Goal: Task Accomplishment & Management: Use online tool/utility

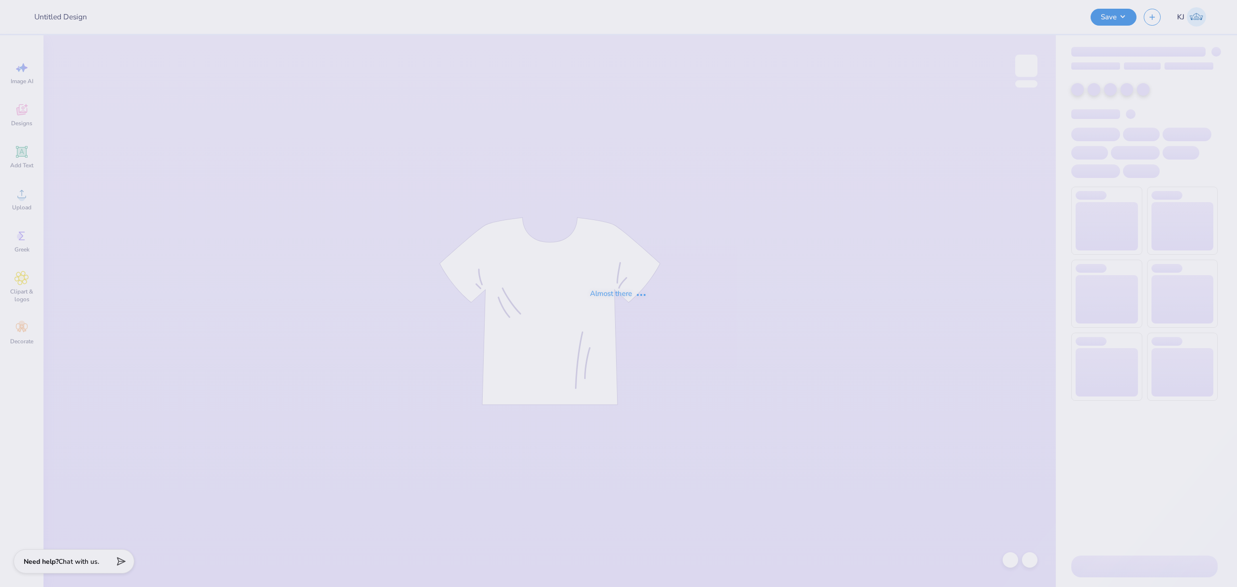
type input "[PERSON_NAME] : The [GEOGRAPHIC_DATA][US_STATE]"
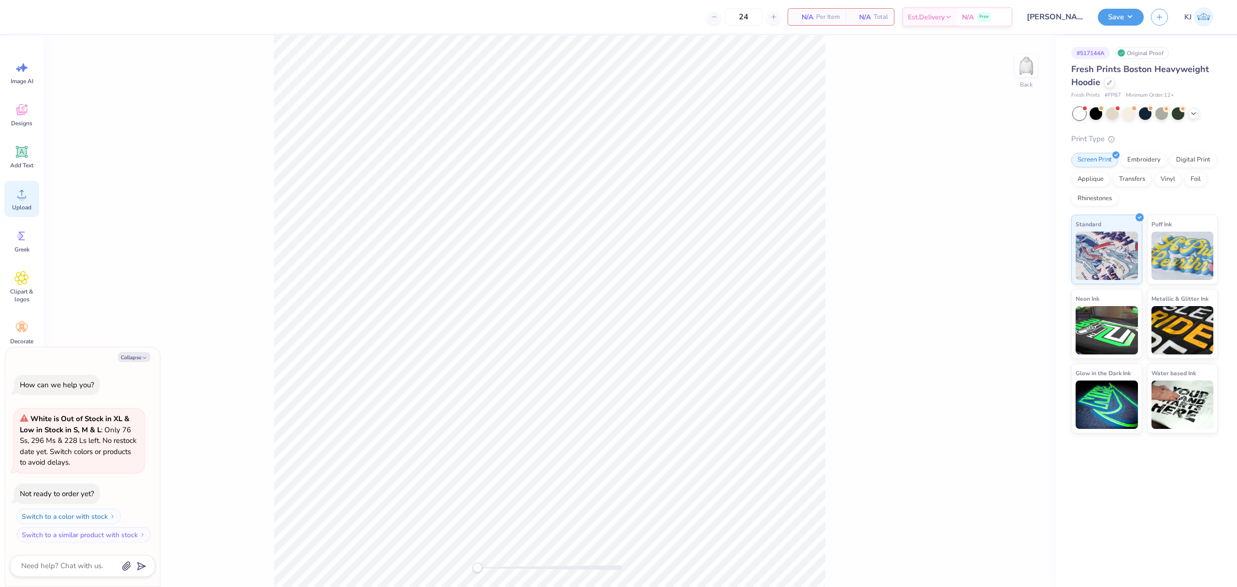
click at [23, 198] on icon at bounding box center [21, 194] width 9 height 8
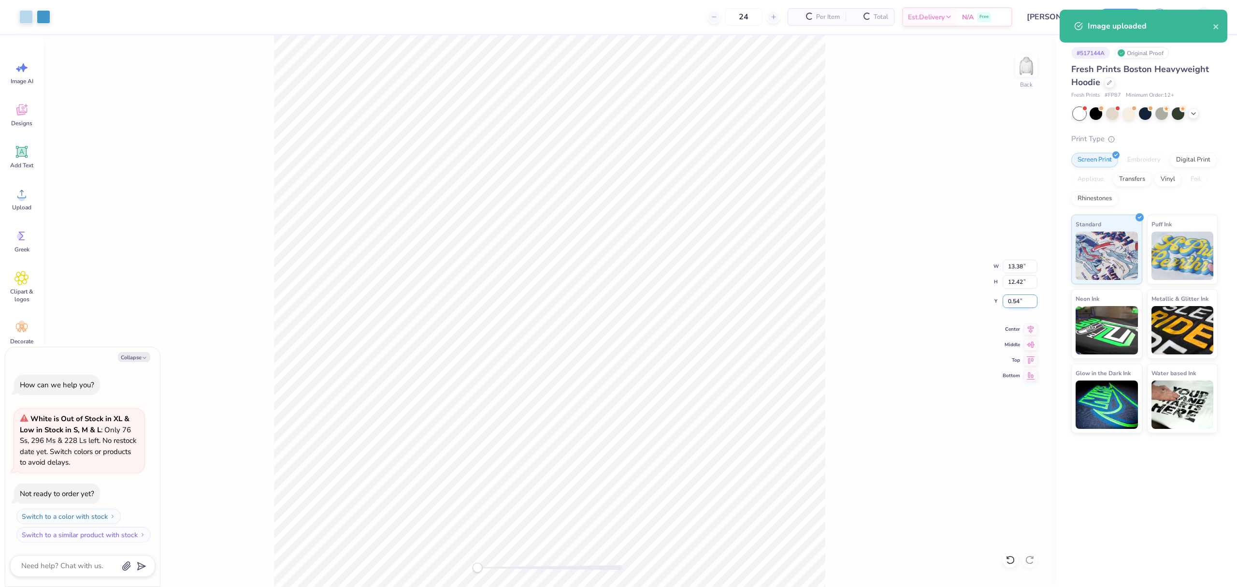
type textarea "x"
click at [1015, 268] on input "13.38" at bounding box center [1020, 266] width 35 height 14
type input "10"
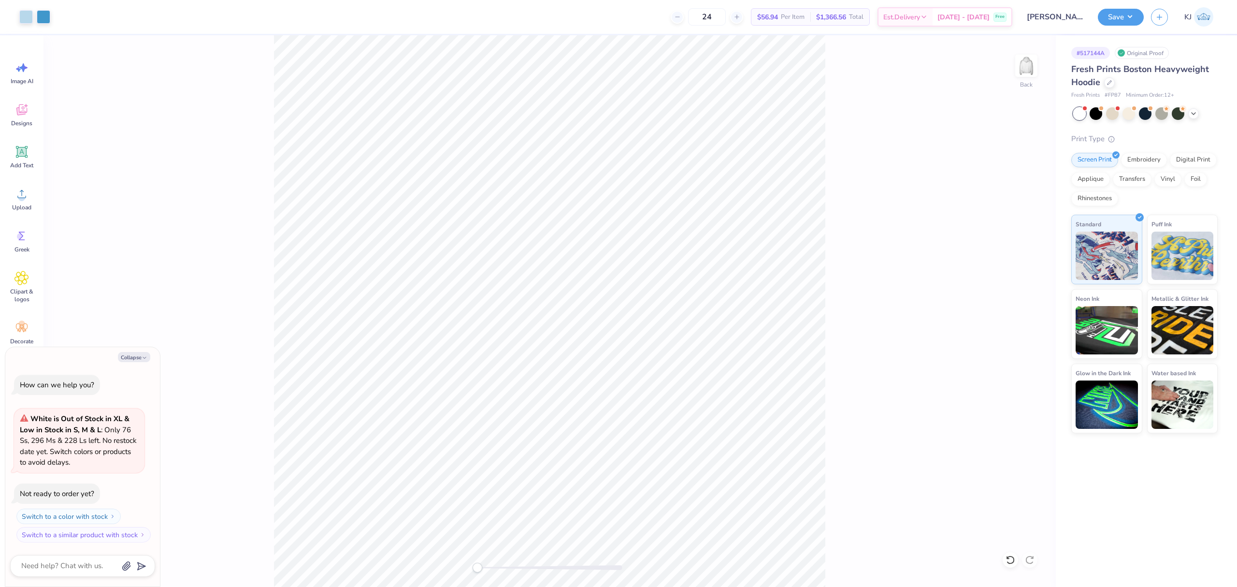
type textarea "x"
click at [1015, 261] on input "10.00" at bounding box center [1020, 266] width 35 height 14
type input "8"
click at [136, 356] on button "Collapse" at bounding box center [134, 357] width 32 height 10
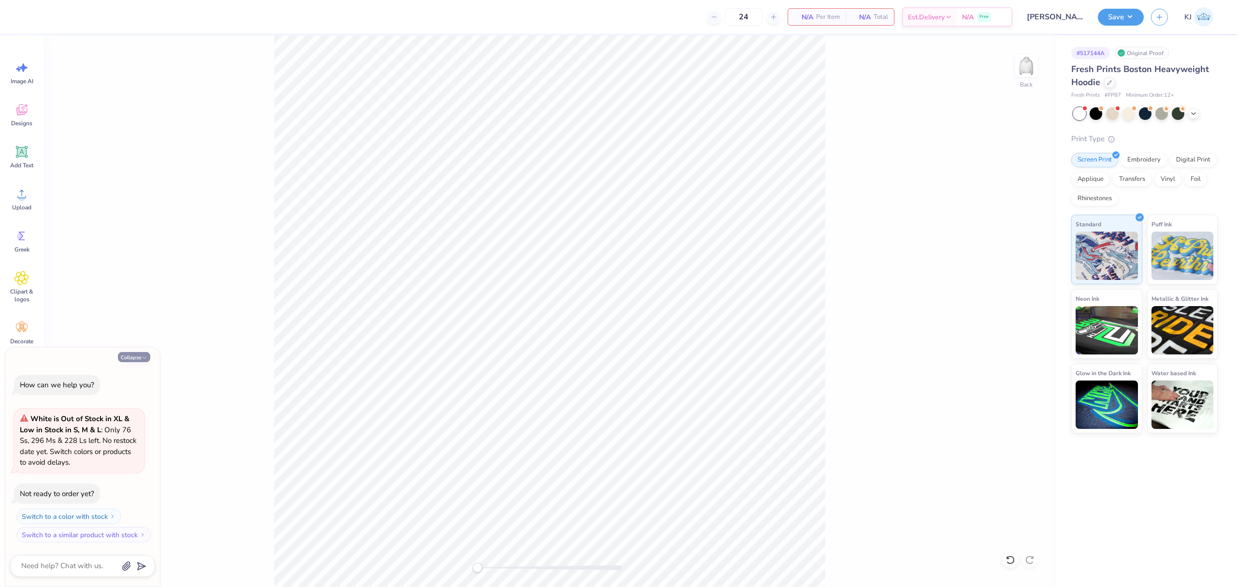
type textarea "x"
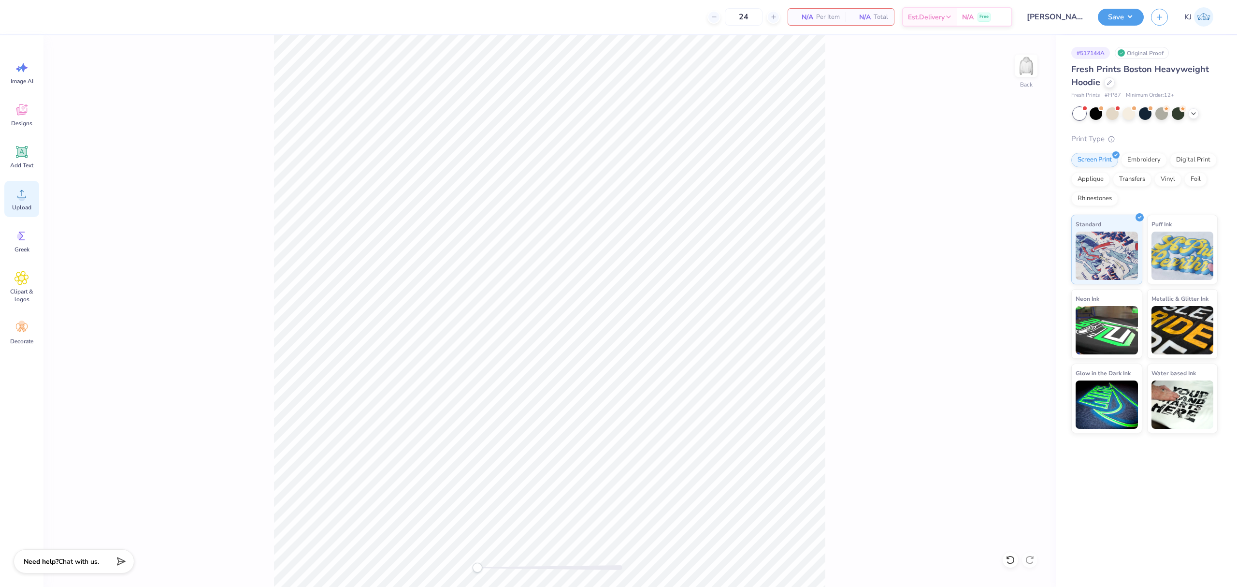
click at [20, 197] on circle at bounding box center [21, 197] width 7 height 7
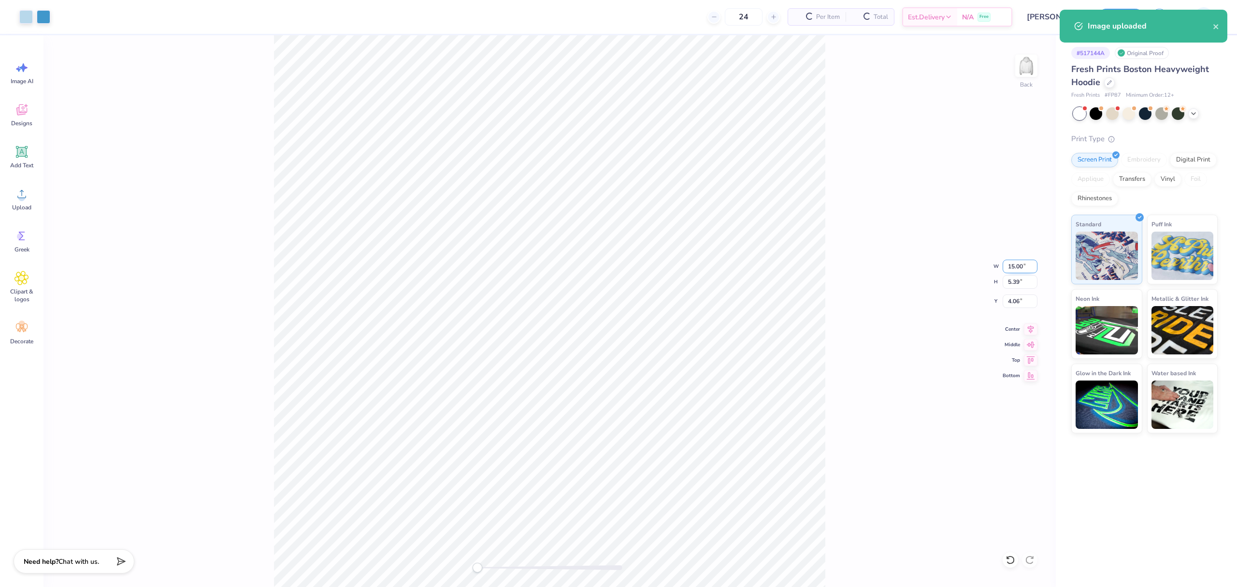
click at [1011, 264] on input "15.00" at bounding box center [1020, 266] width 35 height 14
type input "12"
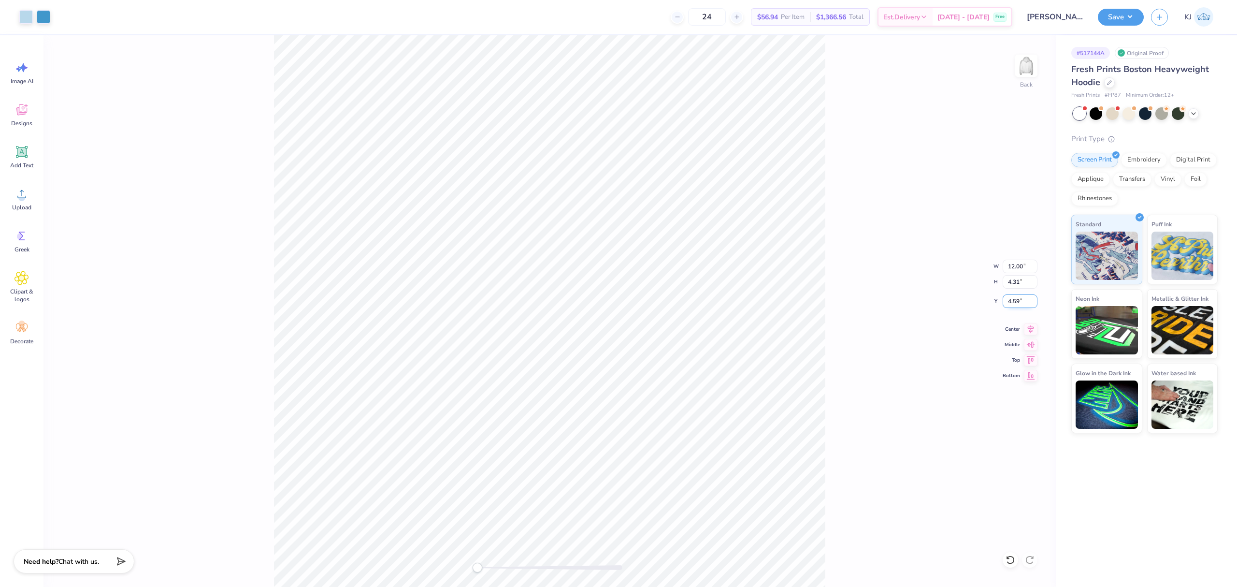
click at [1018, 300] on input "4.59" at bounding box center [1020, 301] width 35 height 14
click at [1008, 297] on input "4.59" at bounding box center [1020, 301] width 35 height 14
type input "3"
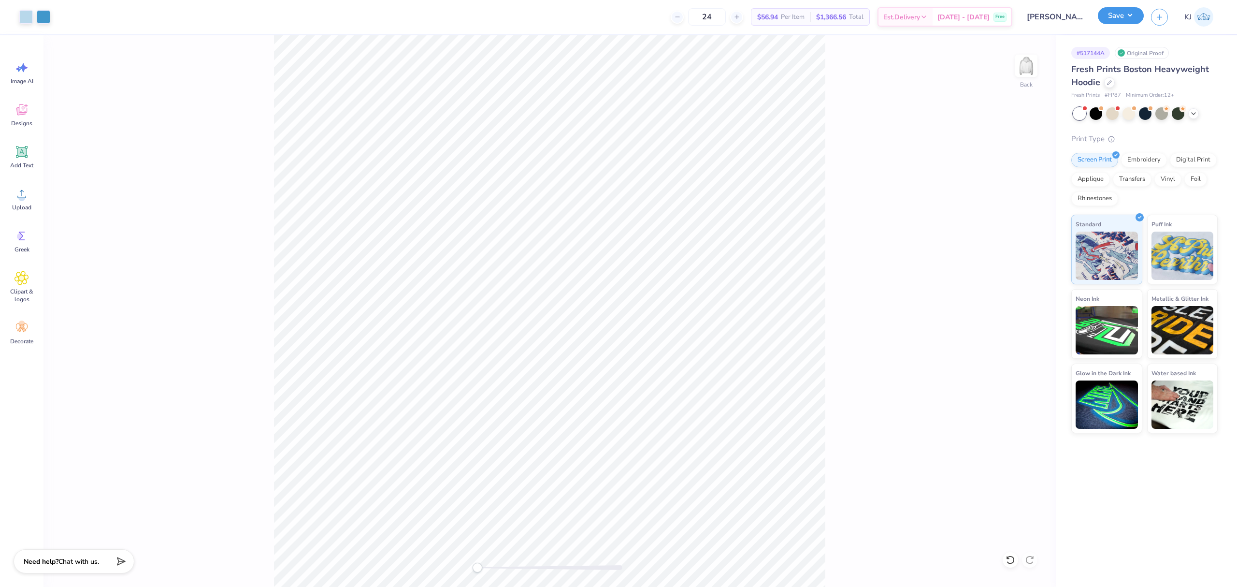
click at [1140, 18] on button "Save" at bounding box center [1121, 15] width 46 height 17
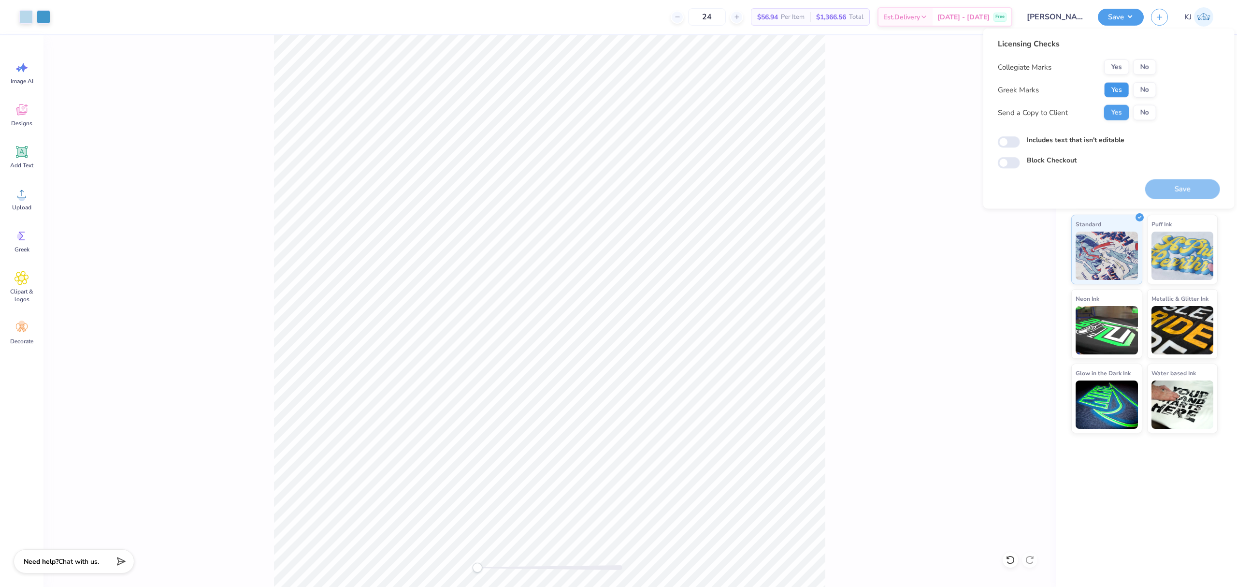
drag, startPoint x: 1108, startPoint y: 90, endPoint x: 1132, endPoint y: 76, distance: 27.5
click at [1108, 90] on button "Yes" at bounding box center [1116, 89] width 25 height 15
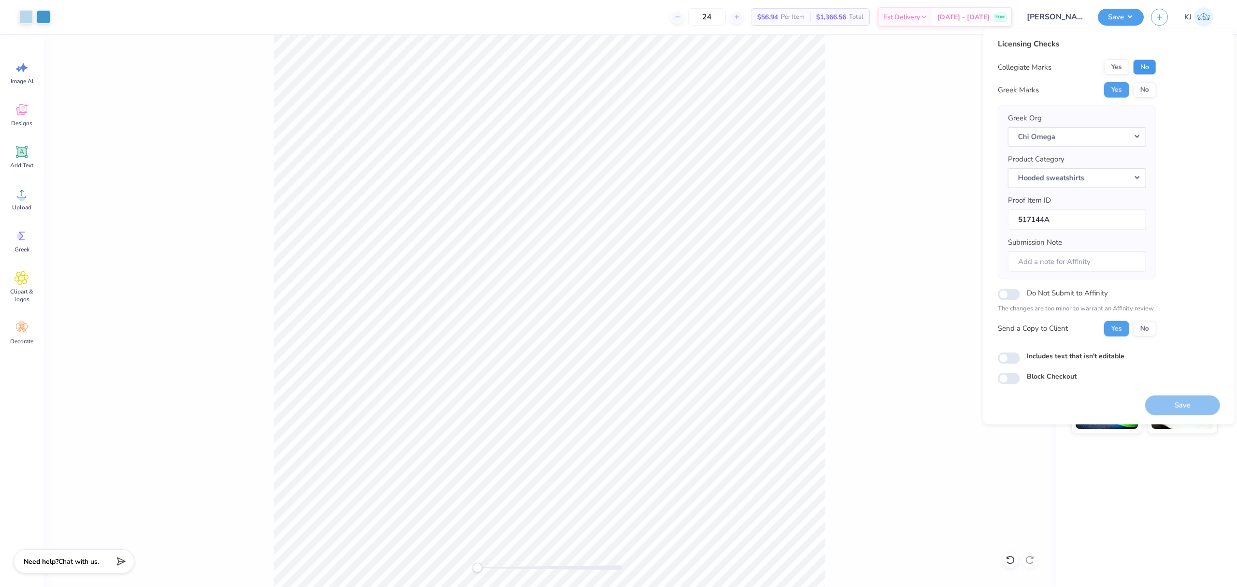
click at [1149, 67] on button "No" at bounding box center [1144, 66] width 23 height 15
click at [1173, 405] on button "Save" at bounding box center [1182, 405] width 75 height 20
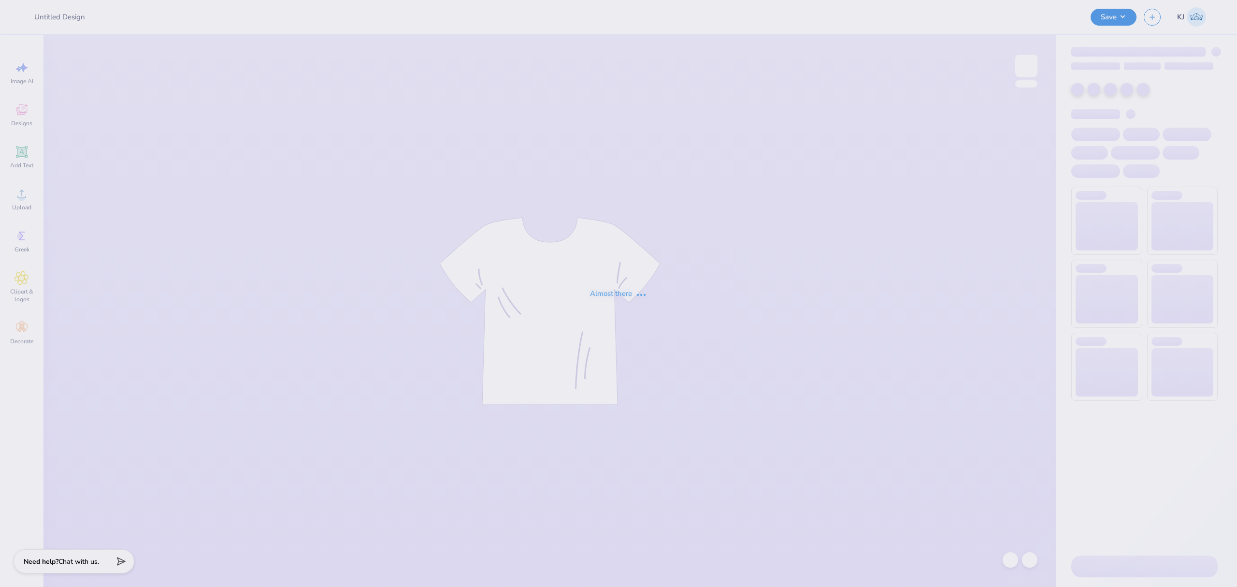
type input "KD NM Sets"
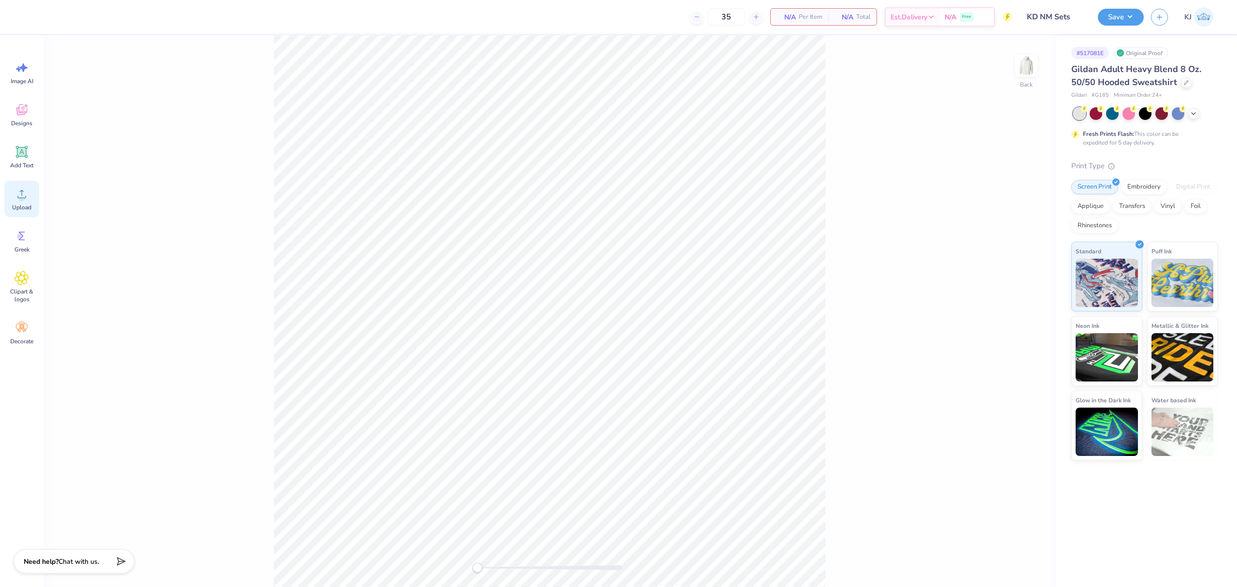
click at [25, 200] on icon at bounding box center [21, 193] width 14 height 14
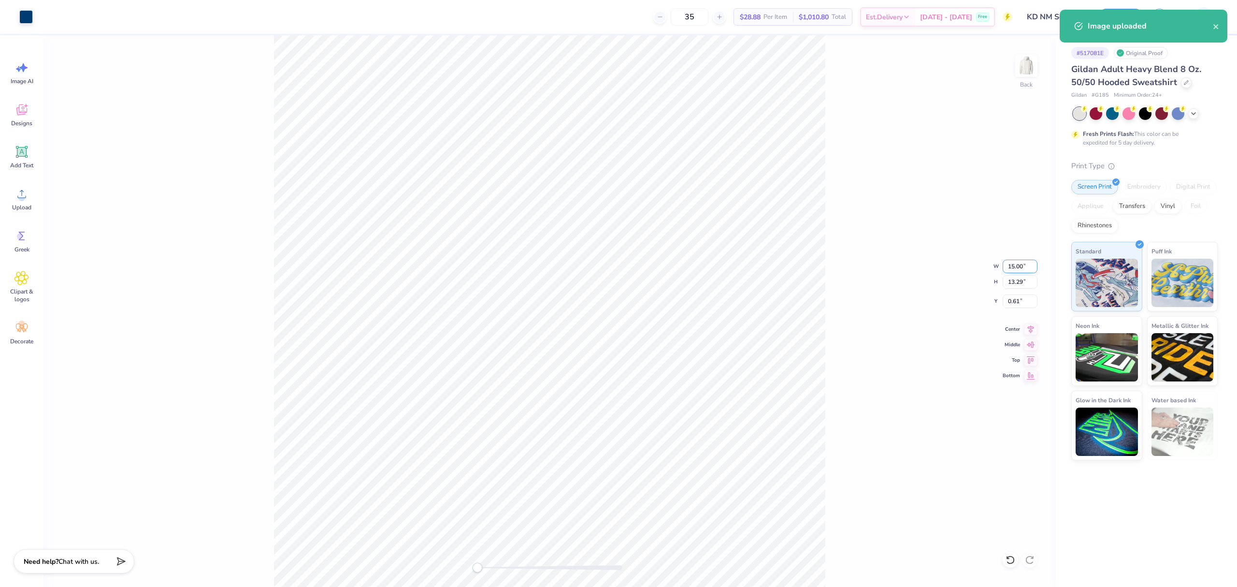
click at [1016, 263] on input "15.00" at bounding box center [1020, 266] width 35 height 14
type input "3.5"
click at [1012, 300] on input "5.70" at bounding box center [1020, 301] width 35 height 14
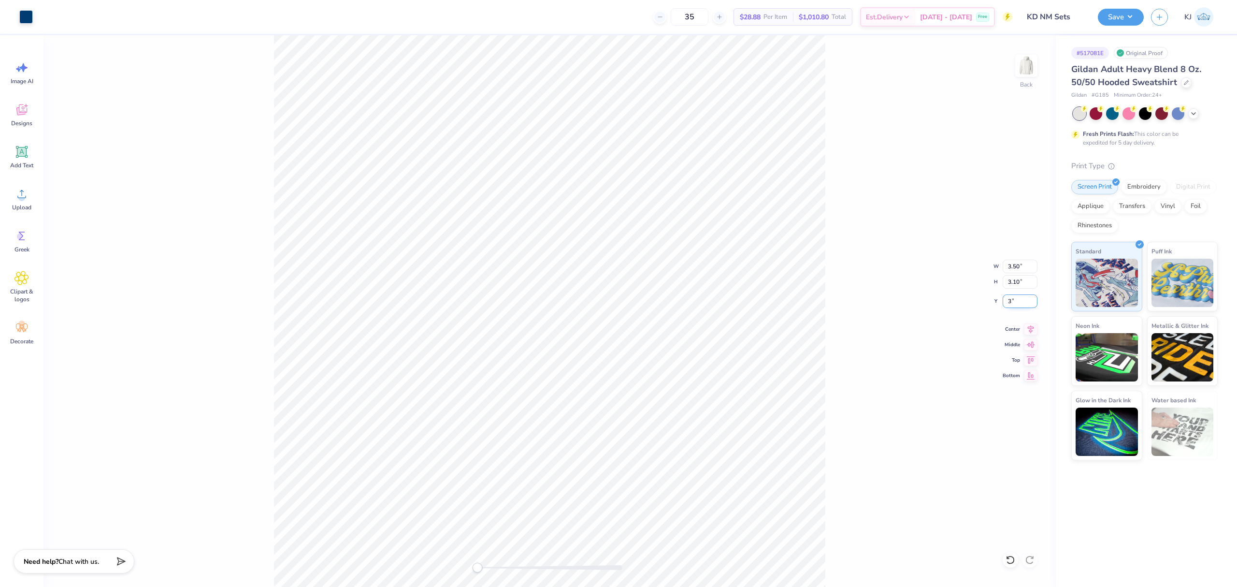
type input "3"
click at [1030, 62] on img at bounding box center [1026, 65] width 39 height 39
click at [16, 204] on span "Upload" at bounding box center [21, 207] width 19 height 8
click at [1012, 263] on input "15.00" at bounding box center [1020, 266] width 35 height 14
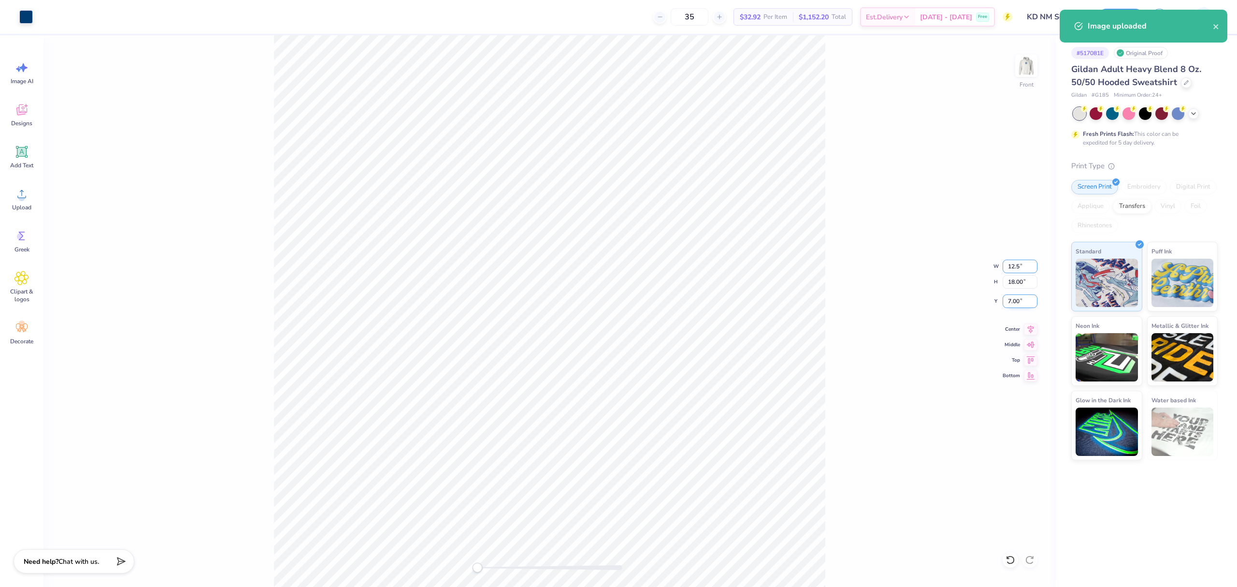
type input "12.5"
click at [1011, 302] on input "8.50" at bounding box center [1020, 301] width 35 height 14
type input "3"
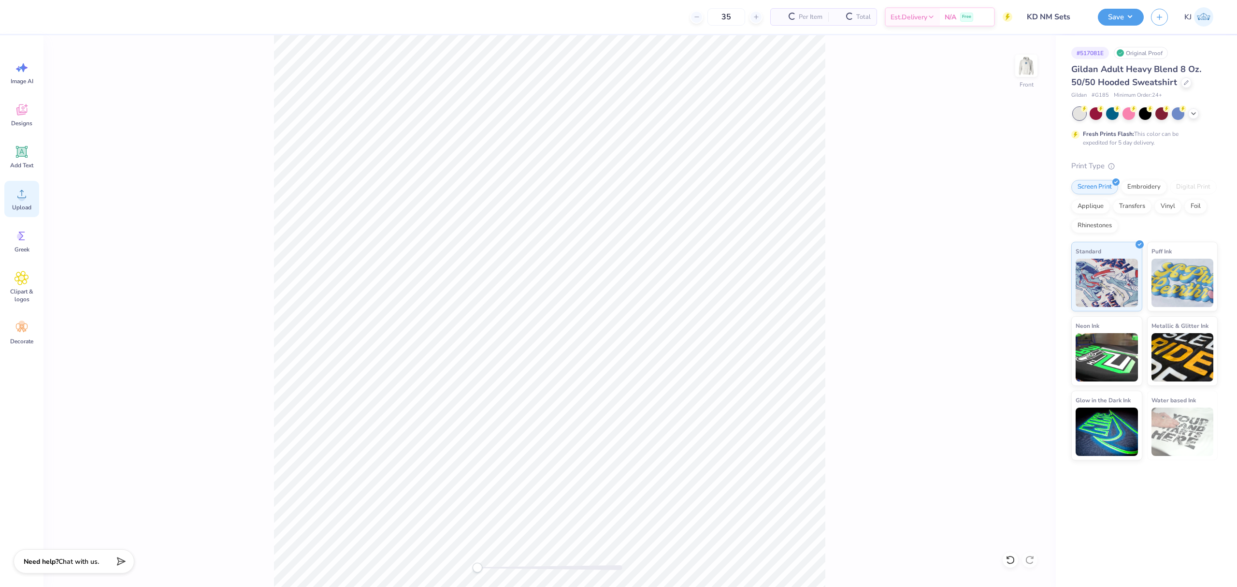
click at [18, 197] on icon at bounding box center [21, 194] width 9 height 8
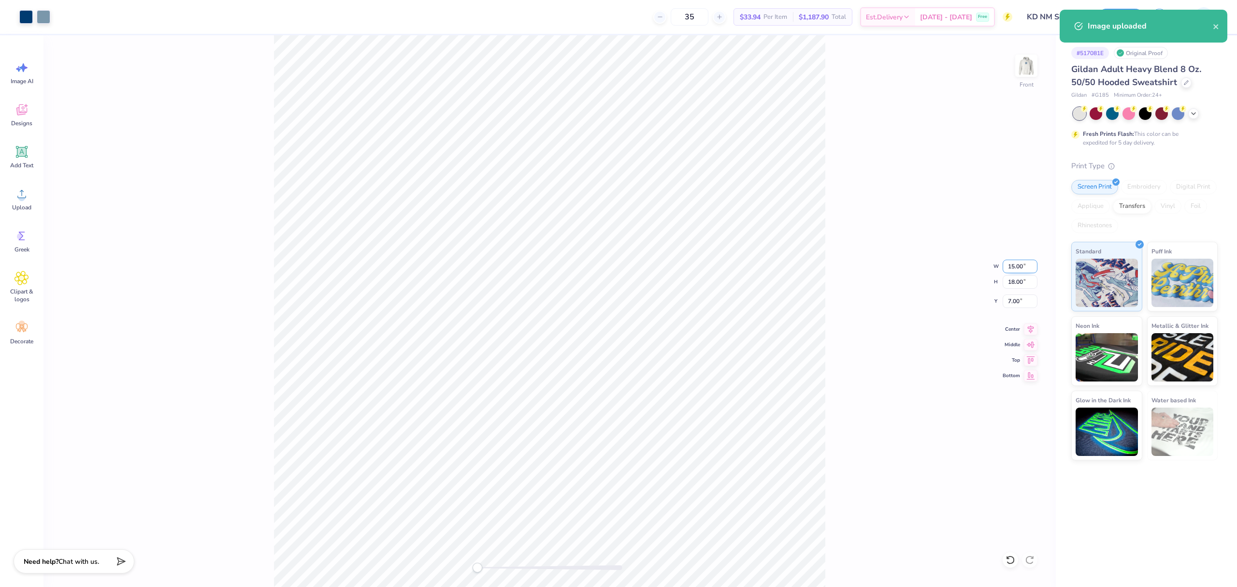
click at [1013, 269] on input "15.00" at bounding box center [1020, 266] width 35 height 14
click at [1012, 267] on input "12" at bounding box center [1020, 266] width 35 height 14
click at [1013, 267] on input "12" at bounding box center [1020, 266] width 35 height 14
type input "12.5"
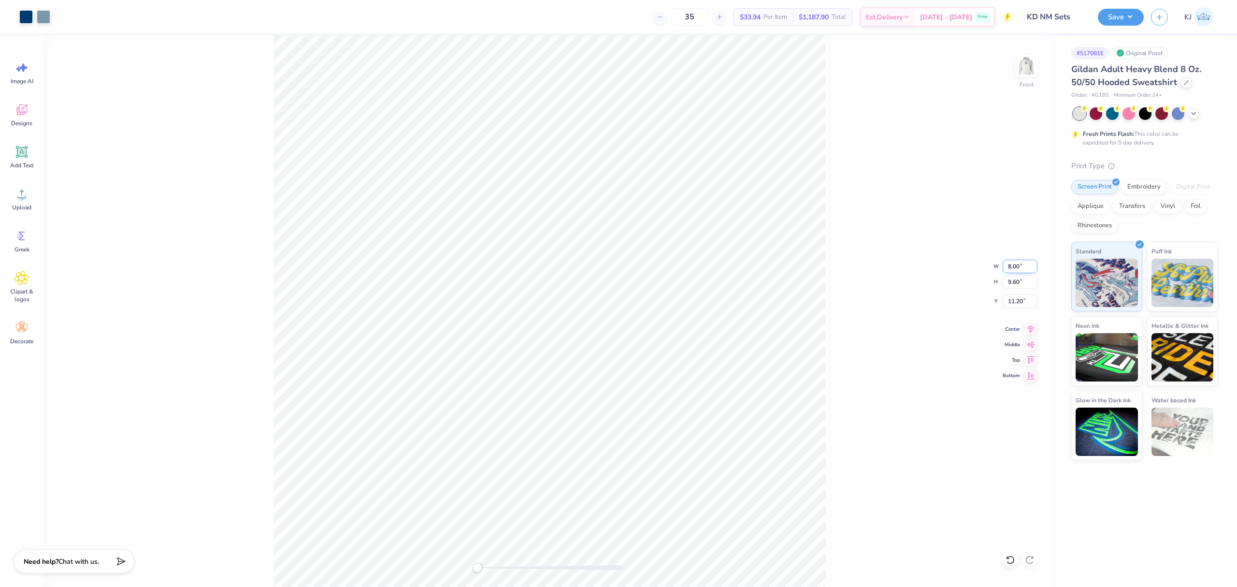
click at [1015, 265] on input "8.00" at bounding box center [1020, 266] width 35 height 14
type input "12.5"
click at [1007, 301] on input "8.50" at bounding box center [1020, 301] width 35 height 14
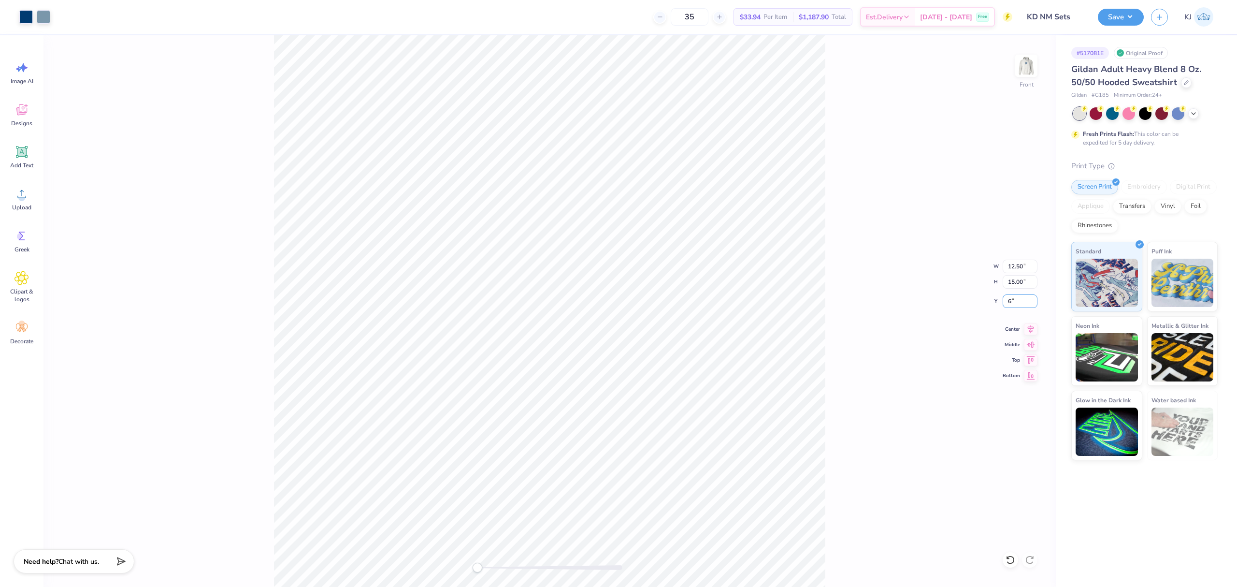
type input "6"
click at [1027, 64] on img at bounding box center [1026, 65] width 39 height 39
click at [1131, 10] on button "Save" at bounding box center [1121, 15] width 46 height 17
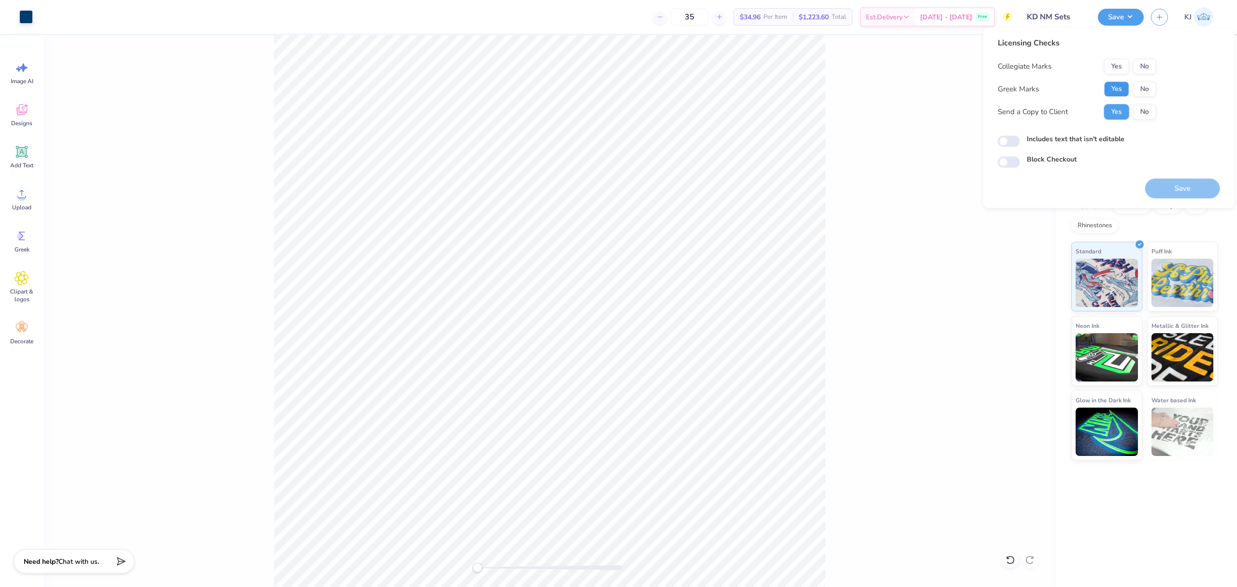
click at [1110, 90] on button "Yes" at bounding box center [1116, 88] width 25 height 15
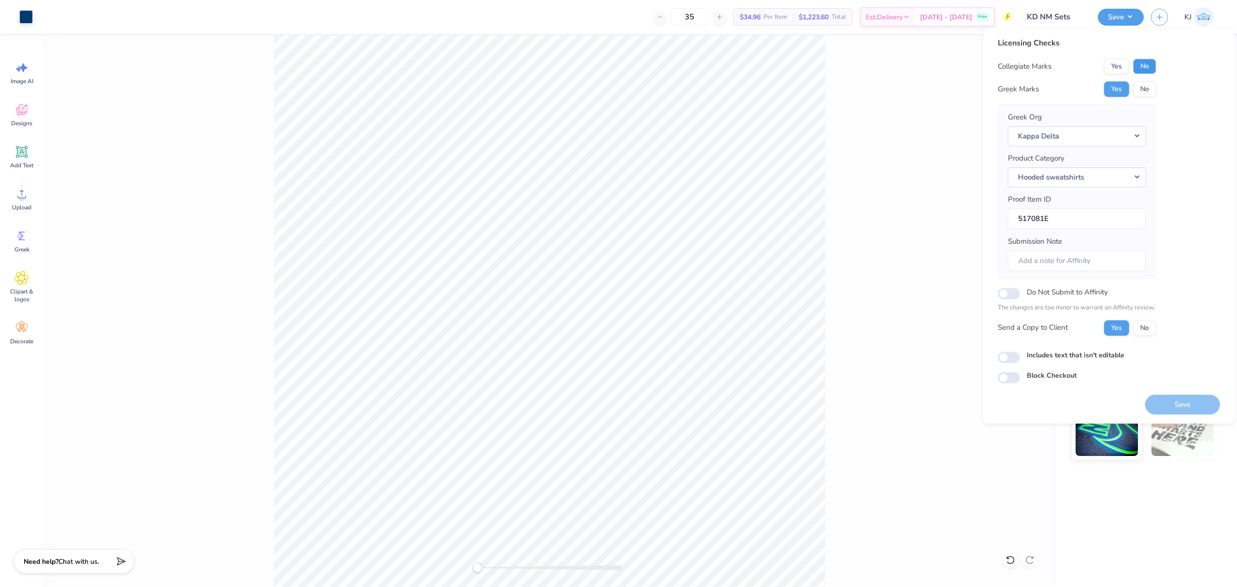
click at [1139, 62] on button "No" at bounding box center [1144, 65] width 23 height 15
click at [1185, 405] on button "Save" at bounding box center [1182, 404] width 75 height 20
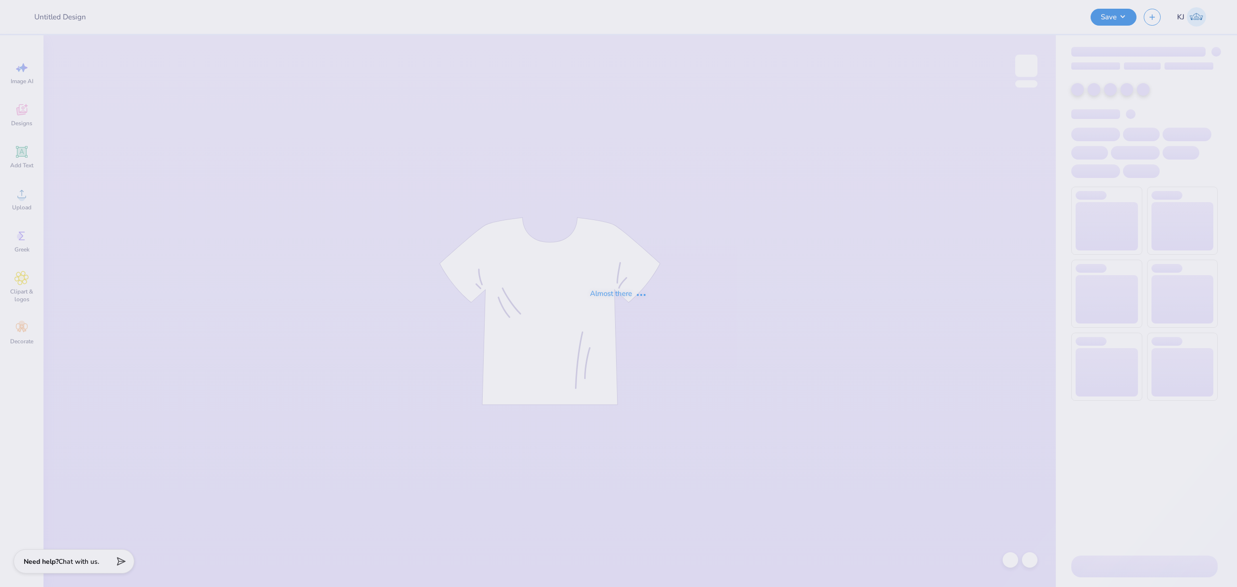
type input "Spire Fitness Birthday Merch"
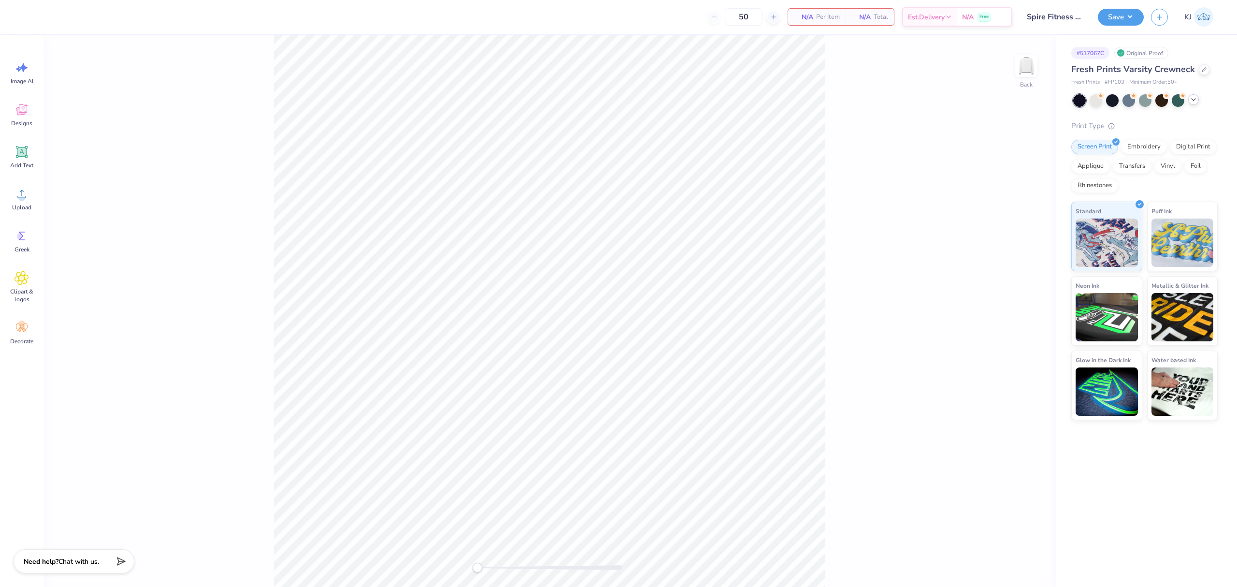
click at [1195, 100] on icon at bounding box center [1194, 100] width 8 height 8
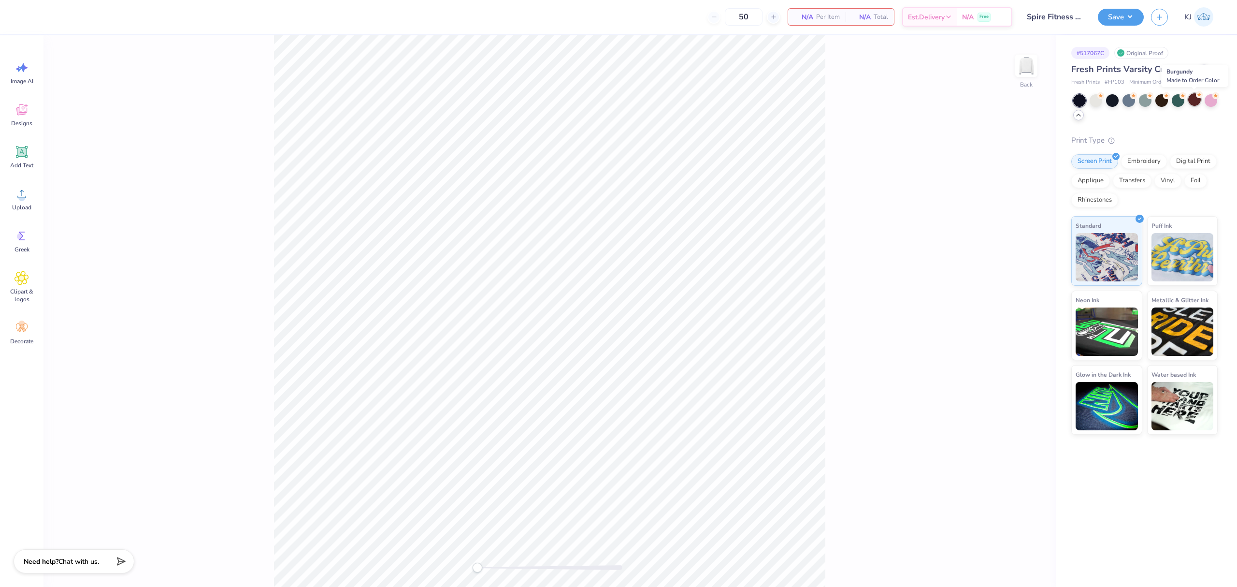
click at [1191, 99] on div at bounding box center [1194, 99] width 13 height 13
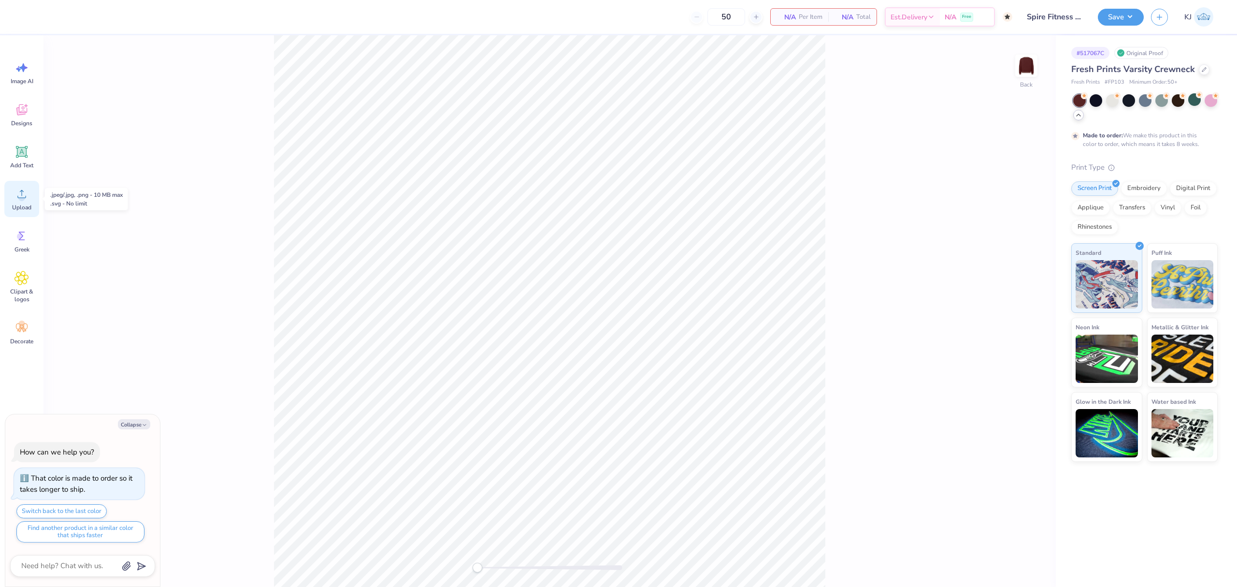
click at [23, 202] on div "Upload" at bounding box center [21, 199] width 35 height 36
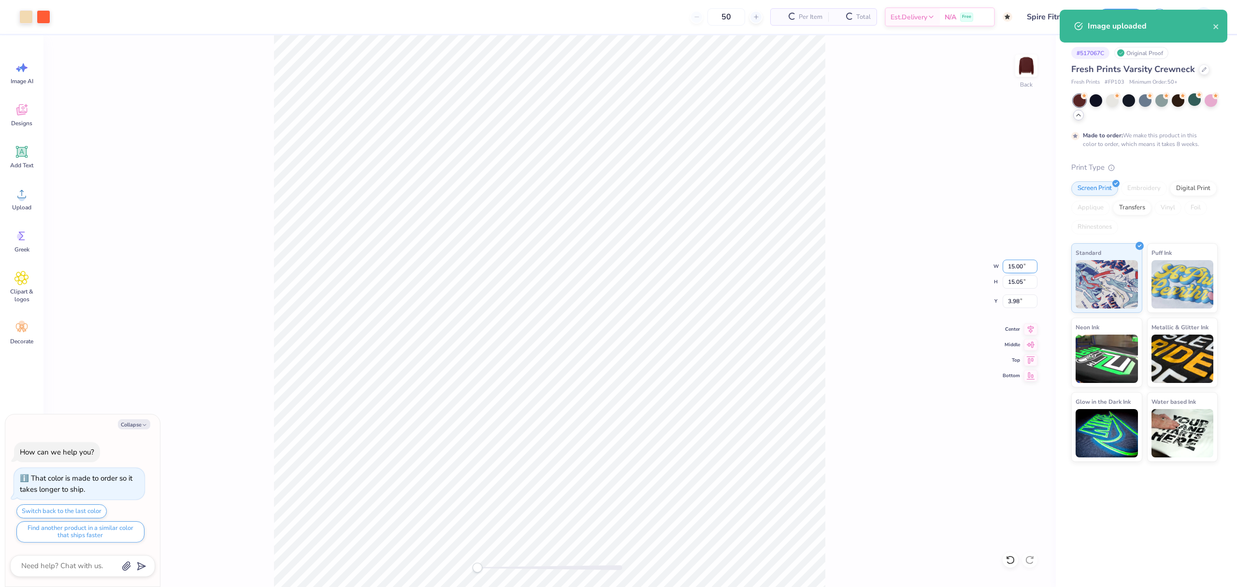
type textarea "x"
click at [1005, 262] on input "15.00" at bounding box center [1020, 266] width 35 height 14
type input "3.5"
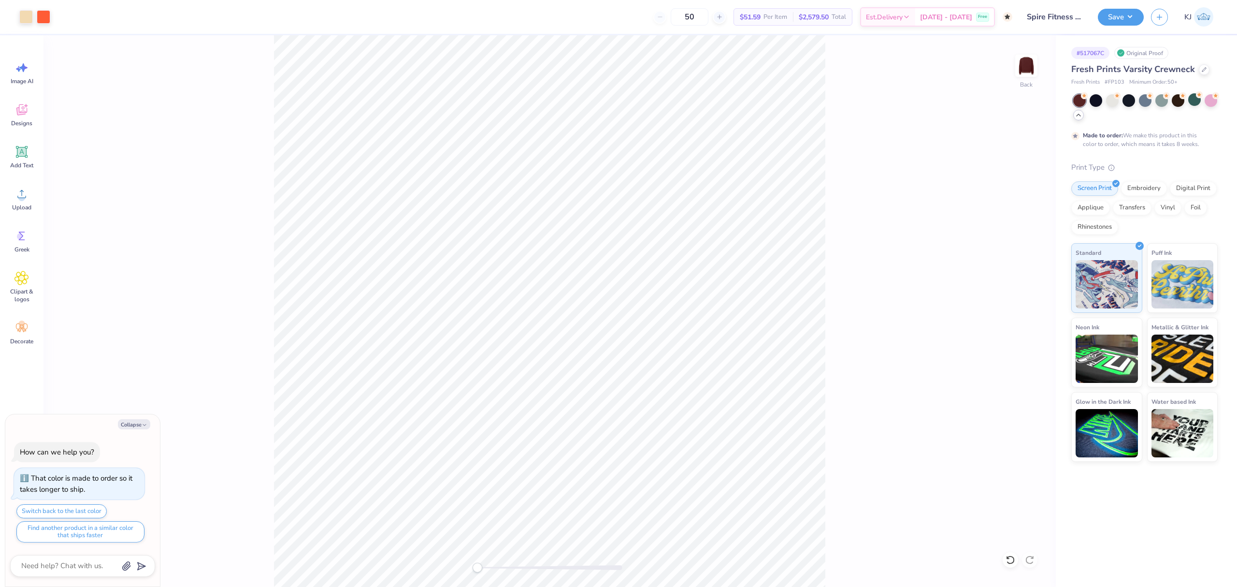
type textarea "x"
click at [1007, 301] on input "9.74" at bounding box center [1020, 301] width 35 height 14
type input "3"
click at [1029, 64] on img at bounding box center [1026, 65] width 39 height 39
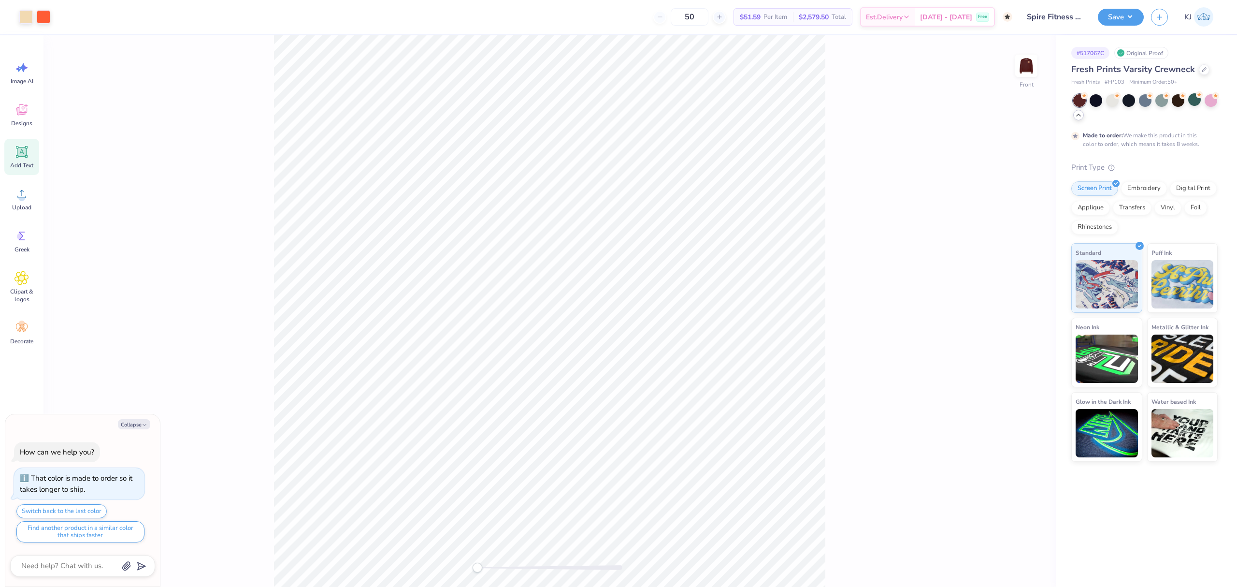
click at [23, 151] on icon at bounding box center [21, 151] width 9 height 9
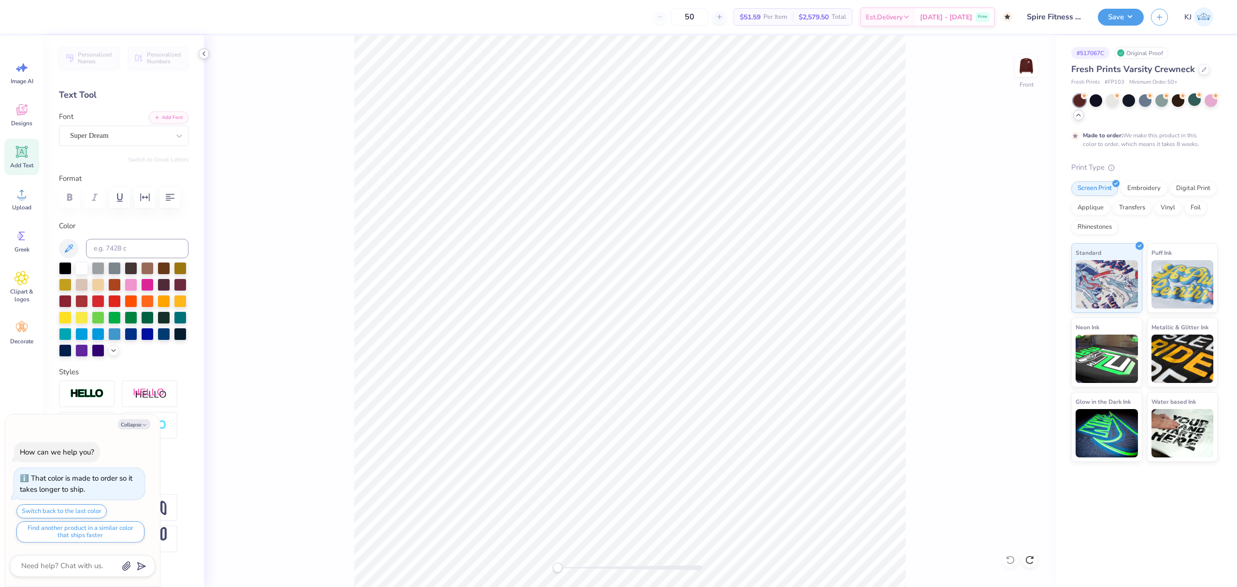
click at [204, 52] on polyline at bounding box center [204, 54] width 2 height 4
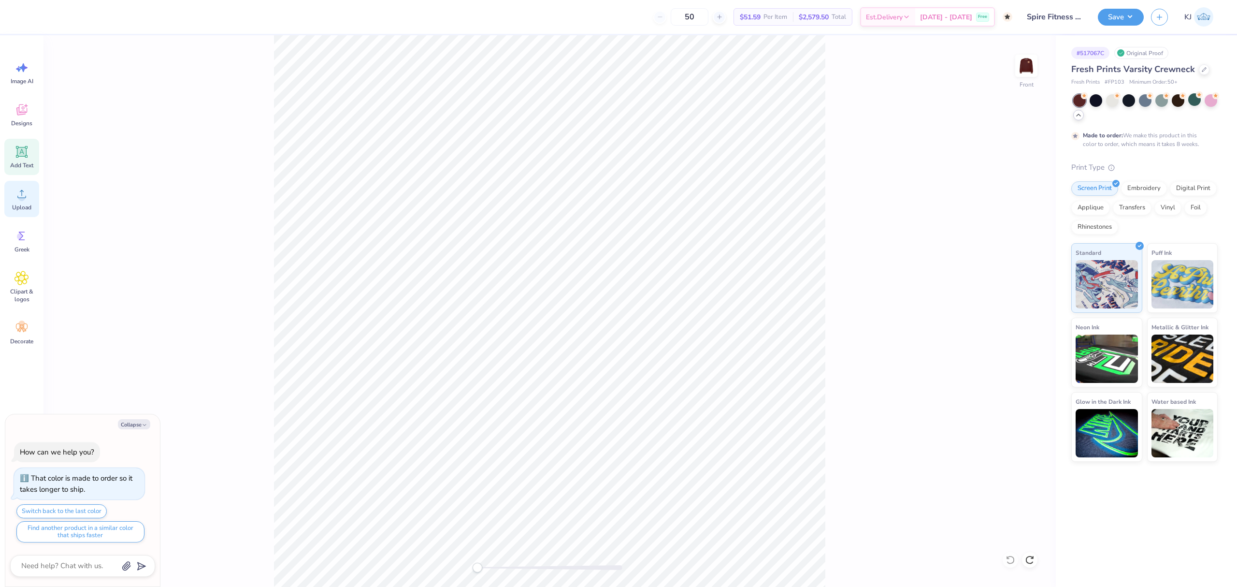
click at [22, 204] on span "Upload" at bounding box center [21, 207] width 19 height 8
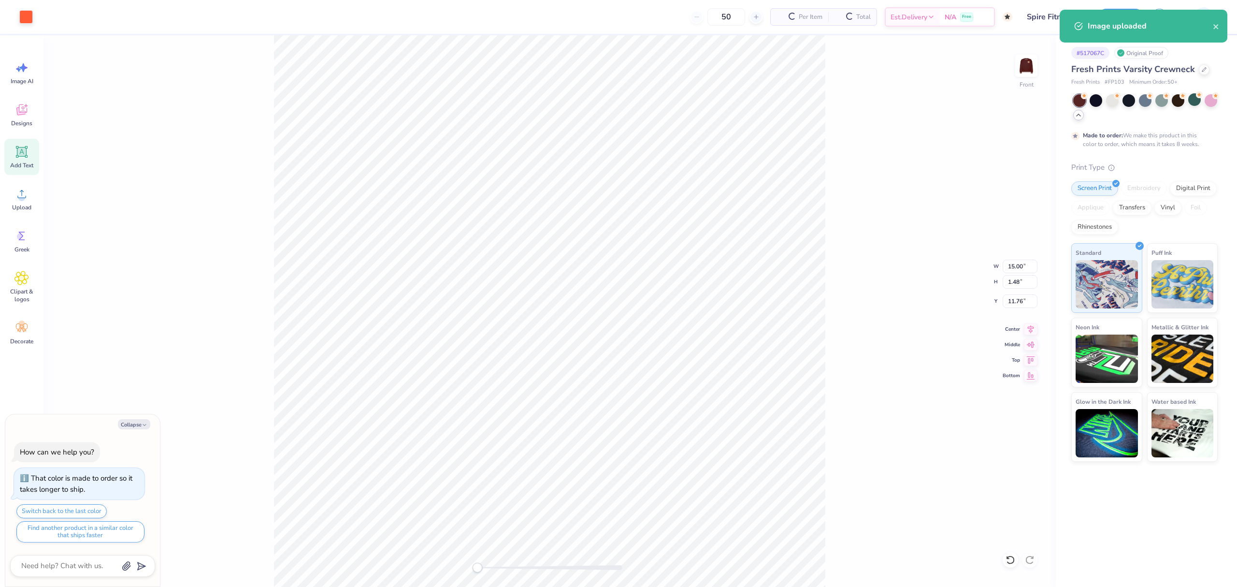
type textarea "x"
click at [1015, 267] on input "15.00" at bounding box center [1020, 266] width 35 height 14
type input "12.5"
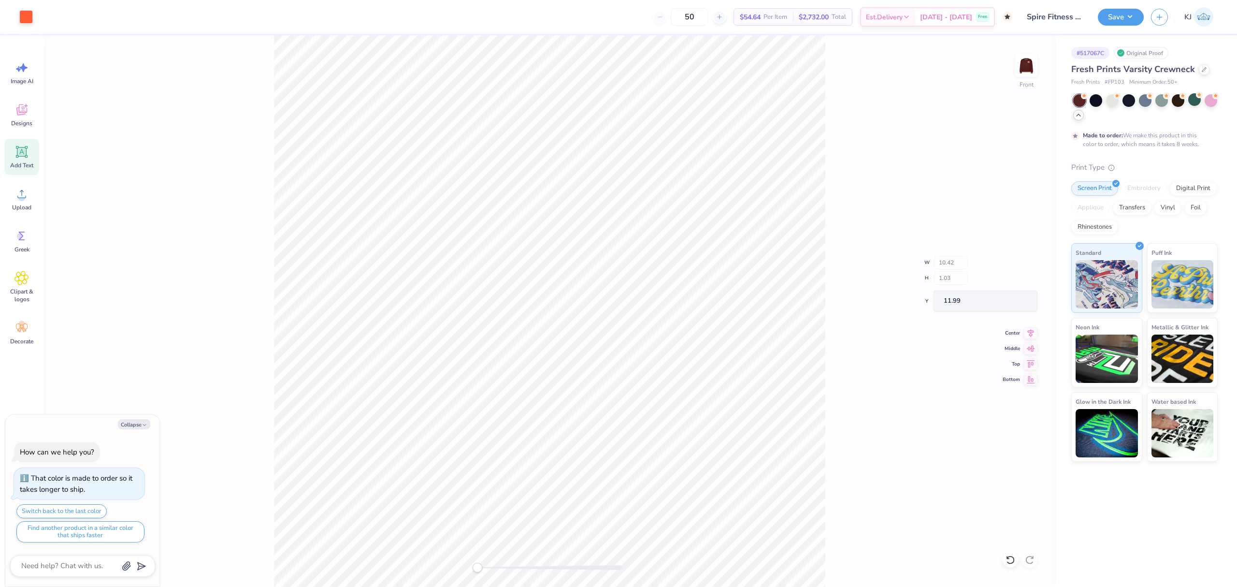
type textarea "x"
click at [1018, 300] on input "11.88" at bounding box center [1020, 301] width 35 height 14
type input "3"
click at [1025, 67] on img at bounding box center [1026, 65] width 39 height 39
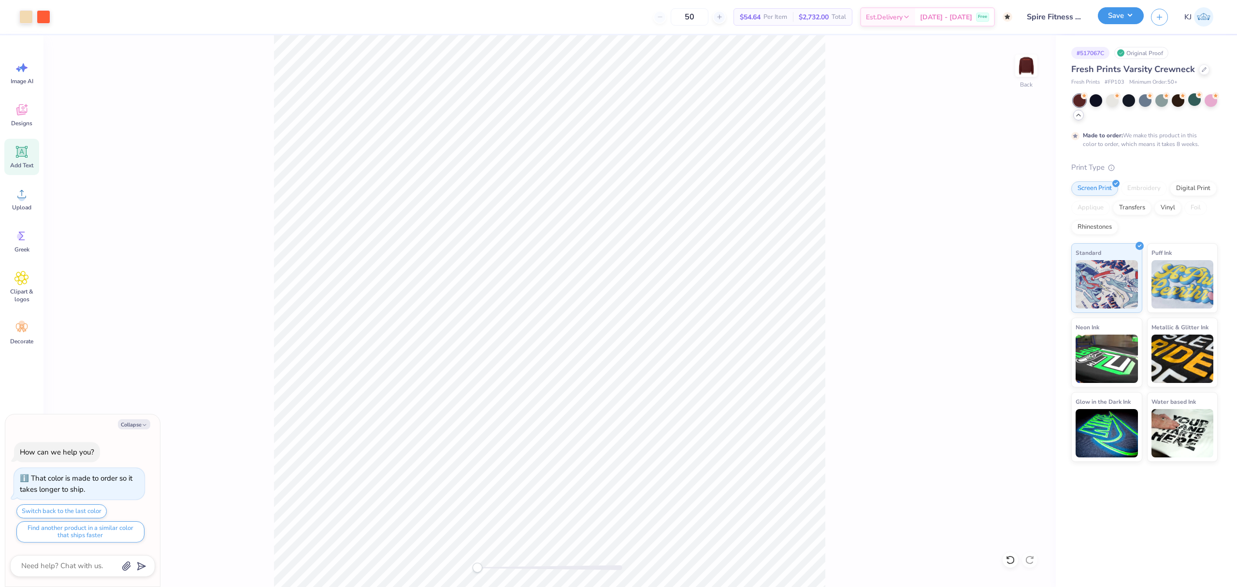
click at [1129, 22] on button "Save" at bounding box center [1121, 15] width 46 height 17
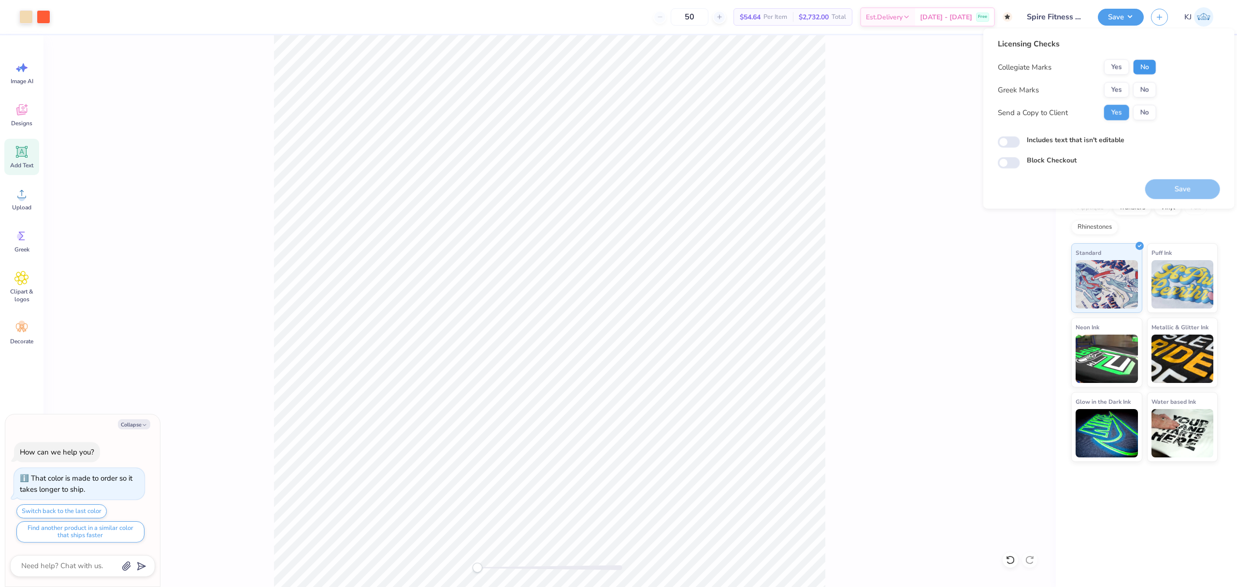
click at [1149, 63] on button "No" at bounding box center [1144, 66] width 23 height 15
click at [1143, 93] on button "No" at bounding box center [1144, 89] width 23 height 15
click at [1170, 184] on button "Save" at bounding box center [1182, 189] width 75 height 20
type textarea "x"
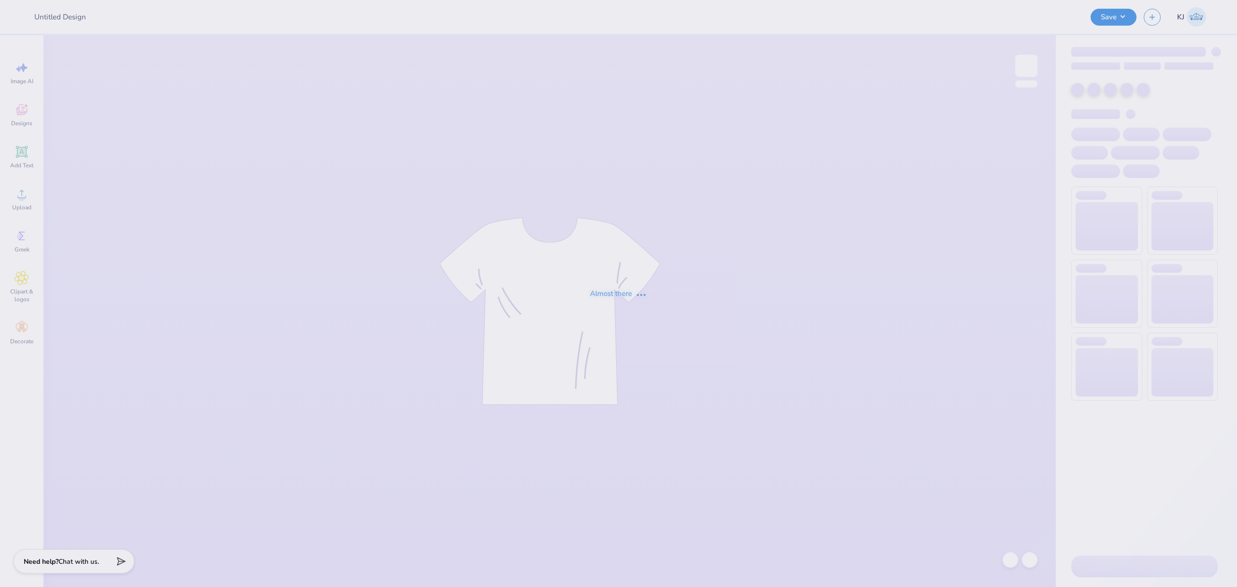
type input "Louisville Dentistry Sweatshirts"
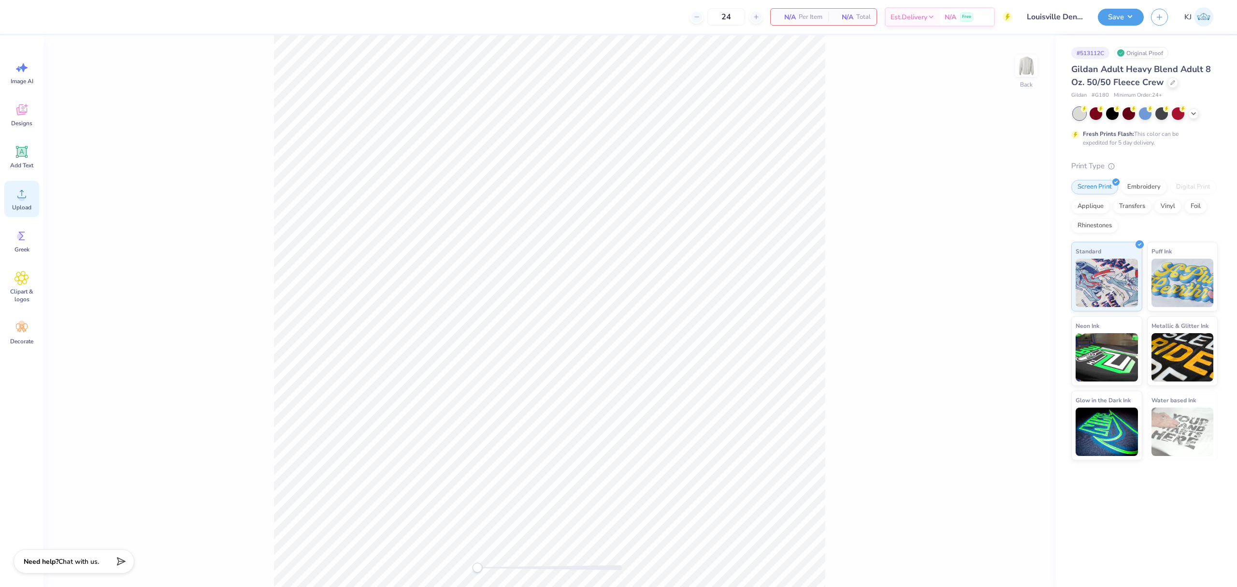
click at [35, 199] on div "Upload" at bounding box center [21, 199] width 35 height 36
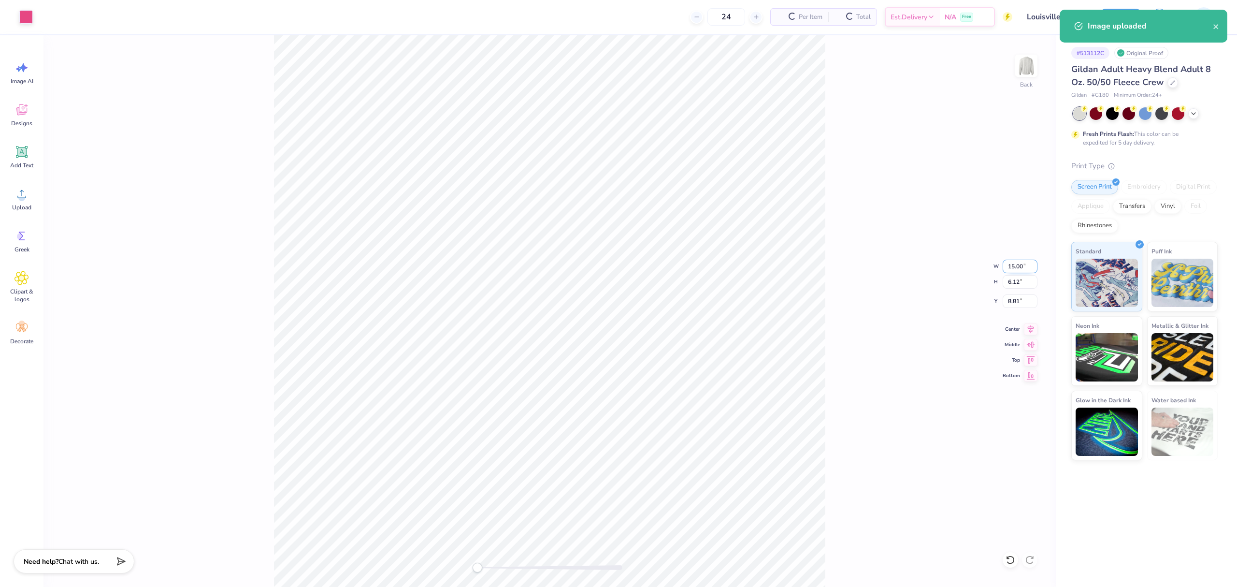
click at [1007, 263] on input "15.00" at bounding box center [1020, 266] width 35 height 14
click at [1011, 263] on input "15.00" at bounding box center [1020, 266] width 35 height 14
type input "12"
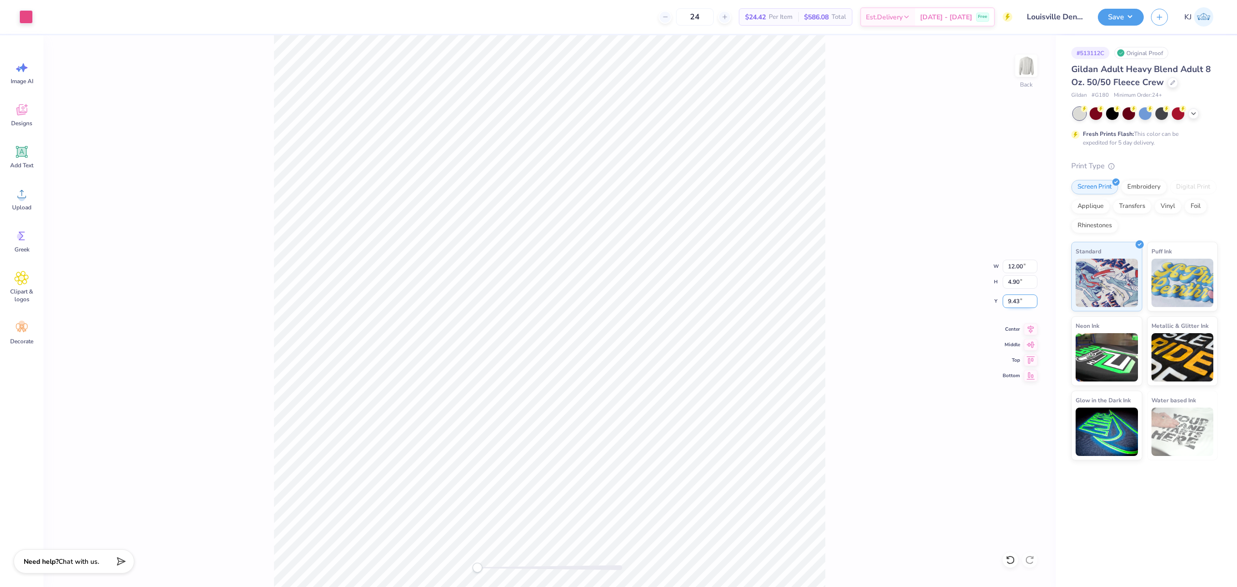
click at [1009, 301] on input "9.43" at bounding box center [1020, 301] width 35 height 14
type input "3"
click at [1125, 19] on button "Save" at bounding box center [1121, 15] width 46 height 17
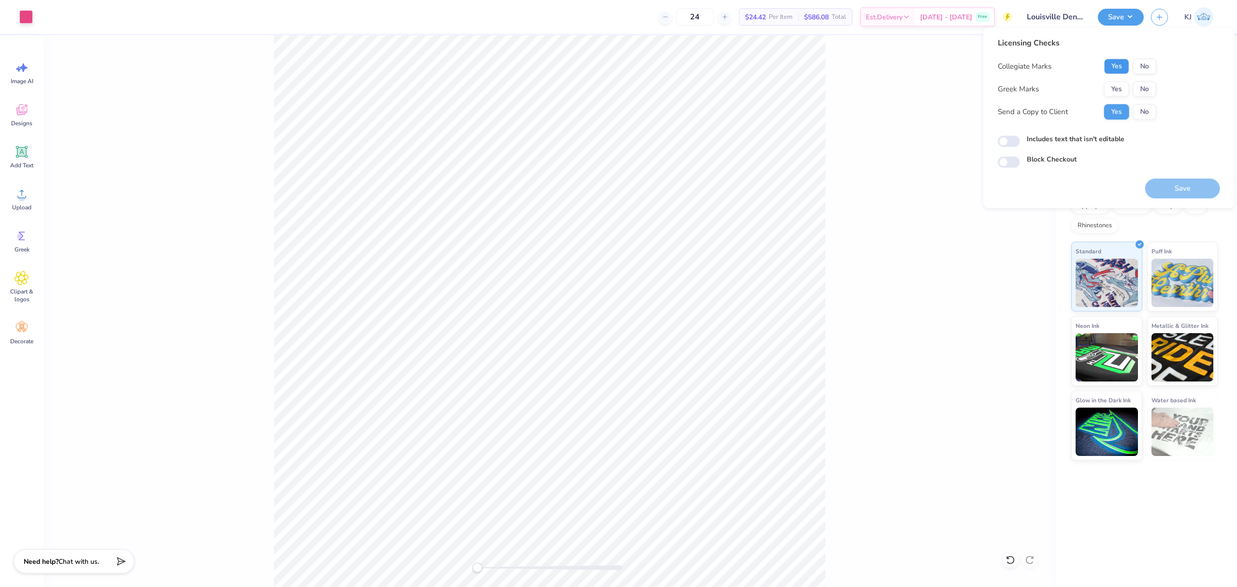
click at [1116, 60] on button "Yes" at bounding box center [1116, 65] width 25 height 15
click at [1139, 86] on button "No" at bounding box center [1144, 88] width 23 height 15
click at [1177, 189] on button "Save" at bounding box center [1182, 188] width 75 height 20
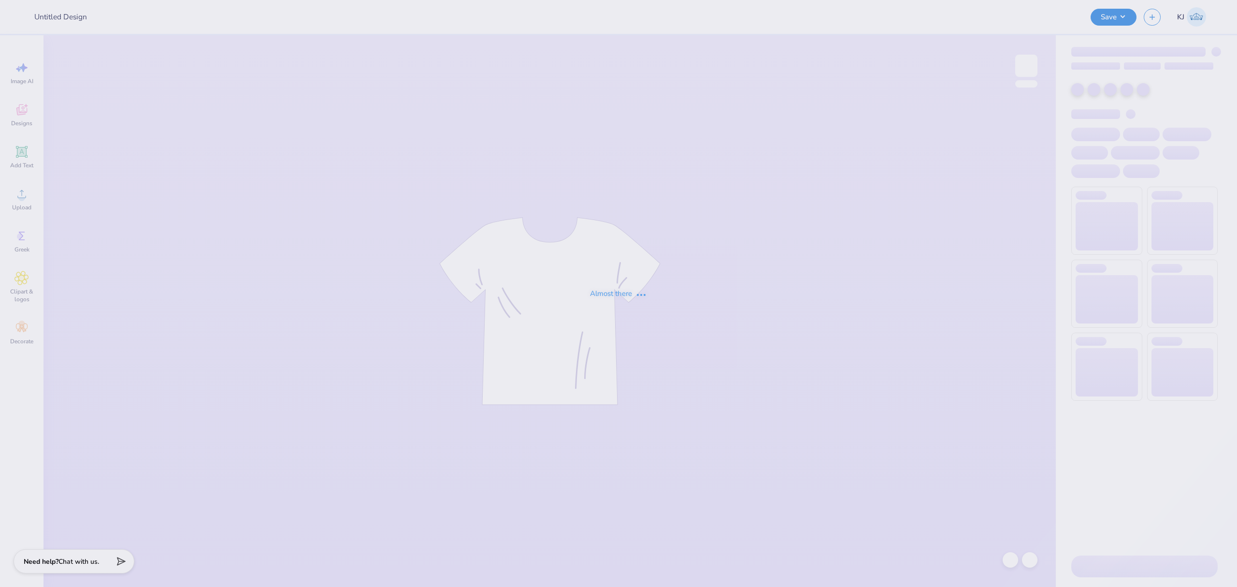
type input "[PERSON_NAME] [PERSON_NAME] : [US_STATE][GEOGRAPHIC_DATA]"
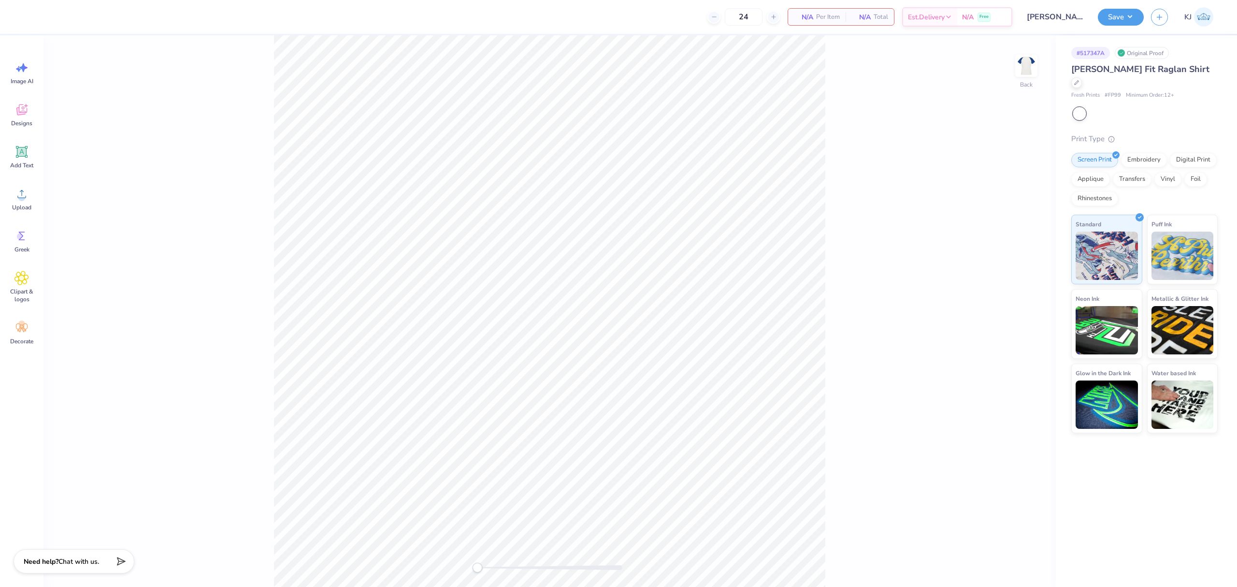
click at [1083, 107] on div at bounding box center [1079, 113] width 13 height 13
type input "50"
click at [1191, 109] on icon at bounding box center [1194, 113] width 8 height 8
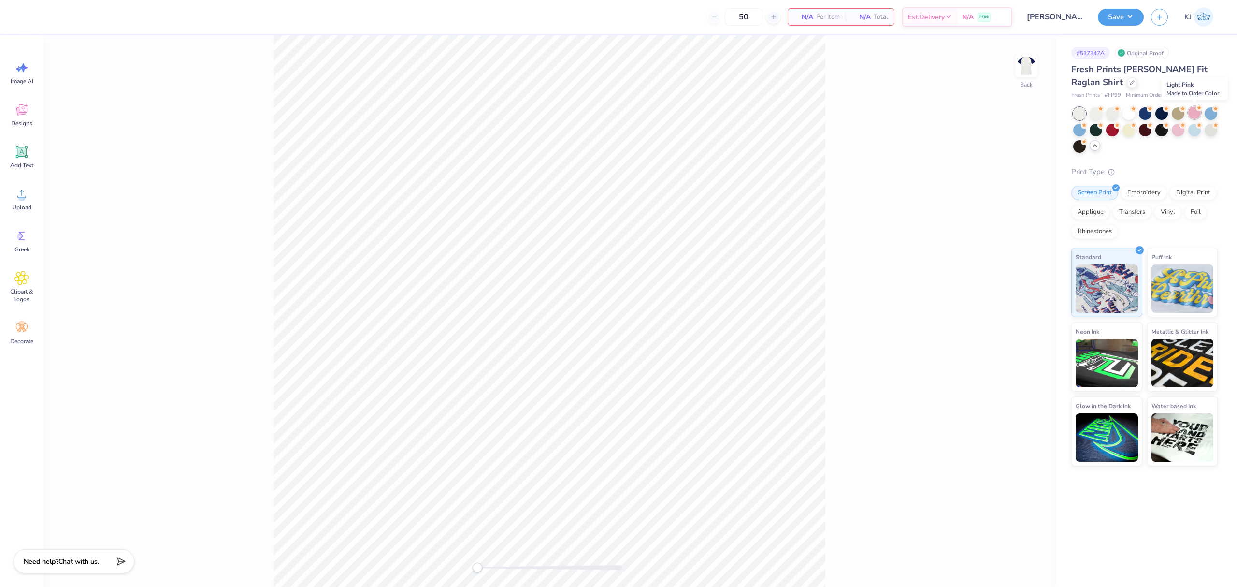
click at [1196, 111] on icon at bounding box center [1199, 107] width 7 height 7
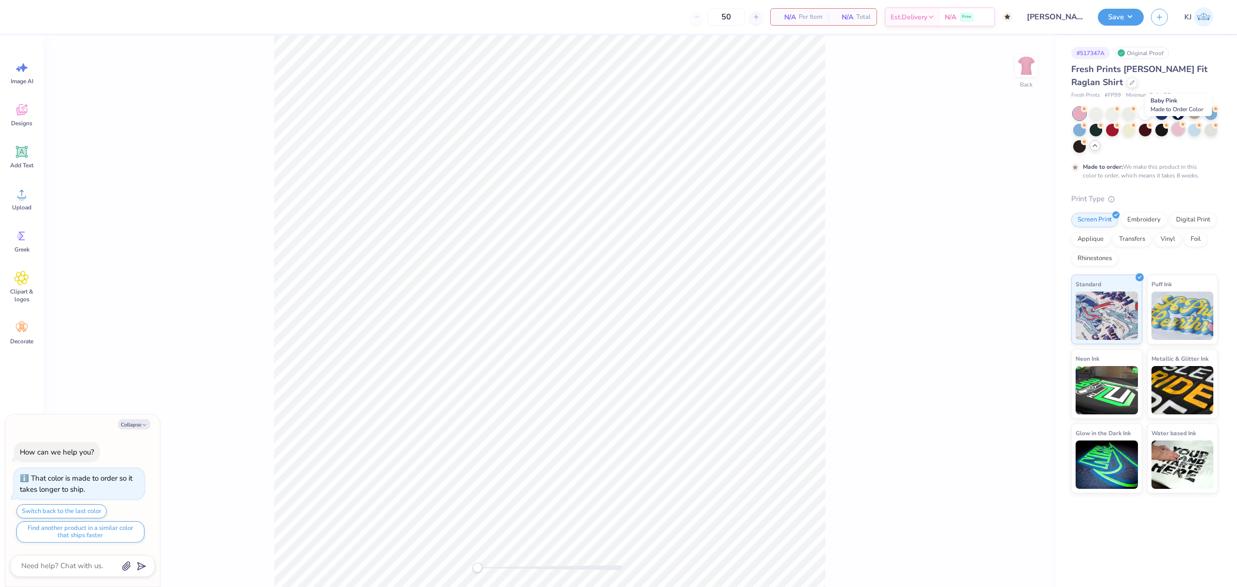
click at [1176, 130] on div at bounding box center [1178, 129] width 13 height 13
click at [22, 188] on icon at bounding box center [21, 193] width 14 height 14
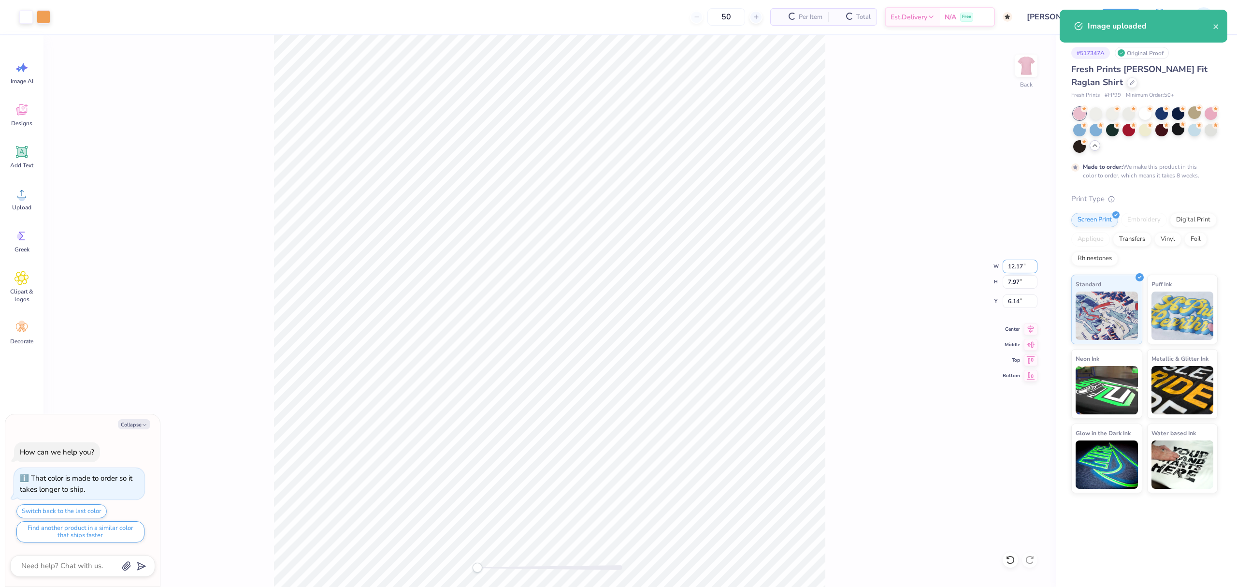
click at [1012, 265] on input "12.17" at bounding box center [1020, 266] width 35 height 14
type textarea "x"
type input "11"
type textarea "x"
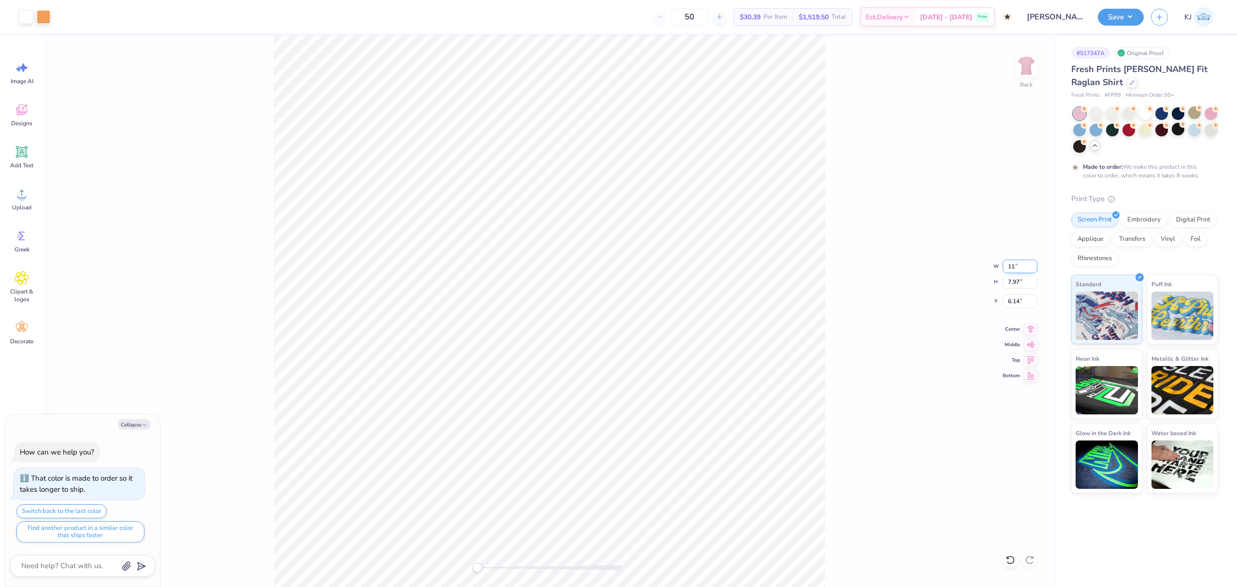
click at [1009, 265] on input "11" at bounding box center [1020, 266] width 35 height 14
type input "7"
click at [884, 304] on div "Back W 7 7 " H 7.97 7.97 " Y 6.14 6.14 " Center Middle Top Bottom" at bounding box center [549, 310] width 1012 height 551
type textarea "x"
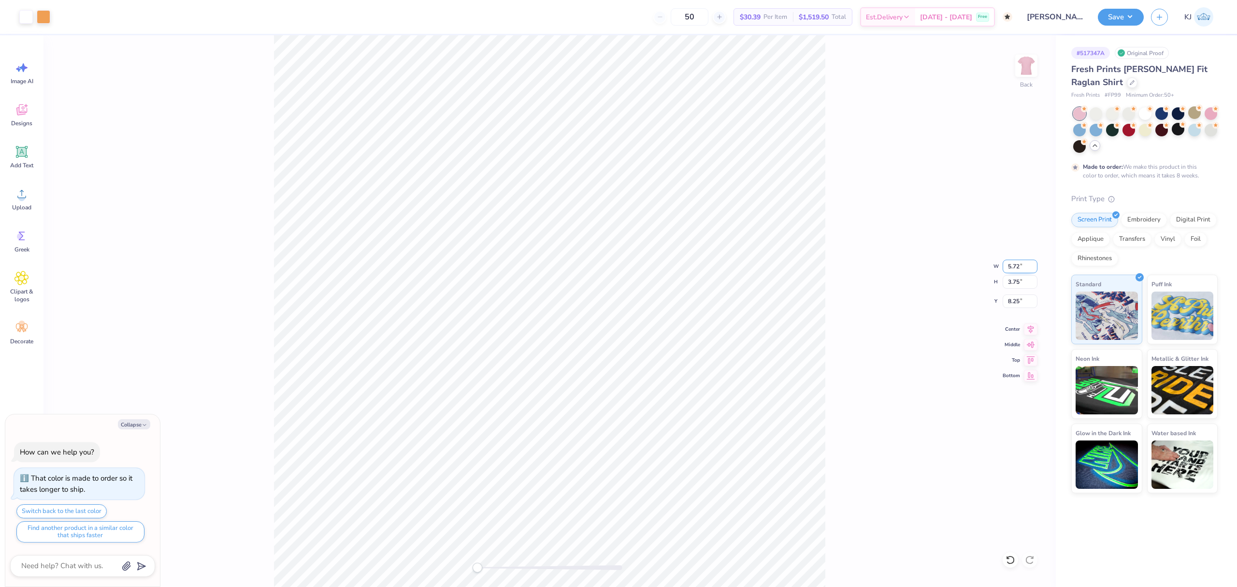
click at [1015, 266] on input "5.72" at bounding box center [1020, 266] width 35 height 14
type input "7"
type textarea "x"
click at [1011, 301] on input "7.83" at bounding box center [1020, 301] width 35 height 14
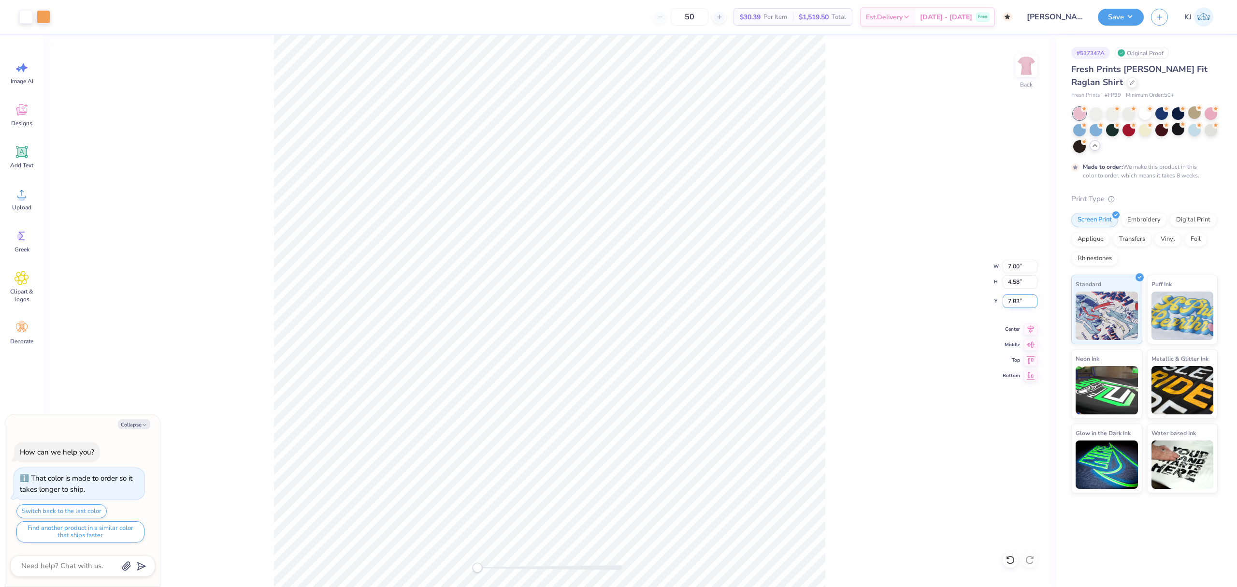
click at [1011, 301] on input "7.83" at bounding box center [1020, 301] width 35 height 14
type input "3"
type textarea "x"
click at [1011, 263] on input "7.00" at bounding box center [1020, 266] width 35 height 14
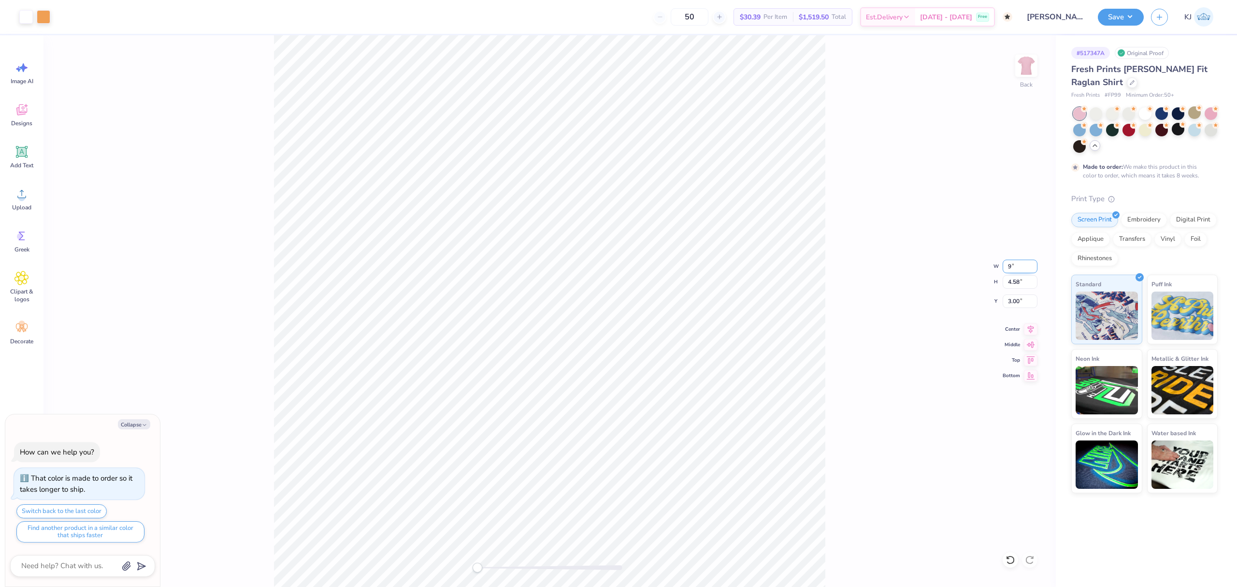
type input "9"
drag, startPoint x: 837, startPoint y: 273, endPoint x: 829, endPoint y: 272, distance: 7.9
click at [833, 272] on div "Back W 9 9 " H 4.58 4.58 " Y 3.00 3.00 " Center Middle Top Bottom" at bounding box center [549, 310] width 1012 height 551
type textarea "x"
click at [1011, 299] on input "2.35" at bounding box center [1020, 301] width 35 height 14
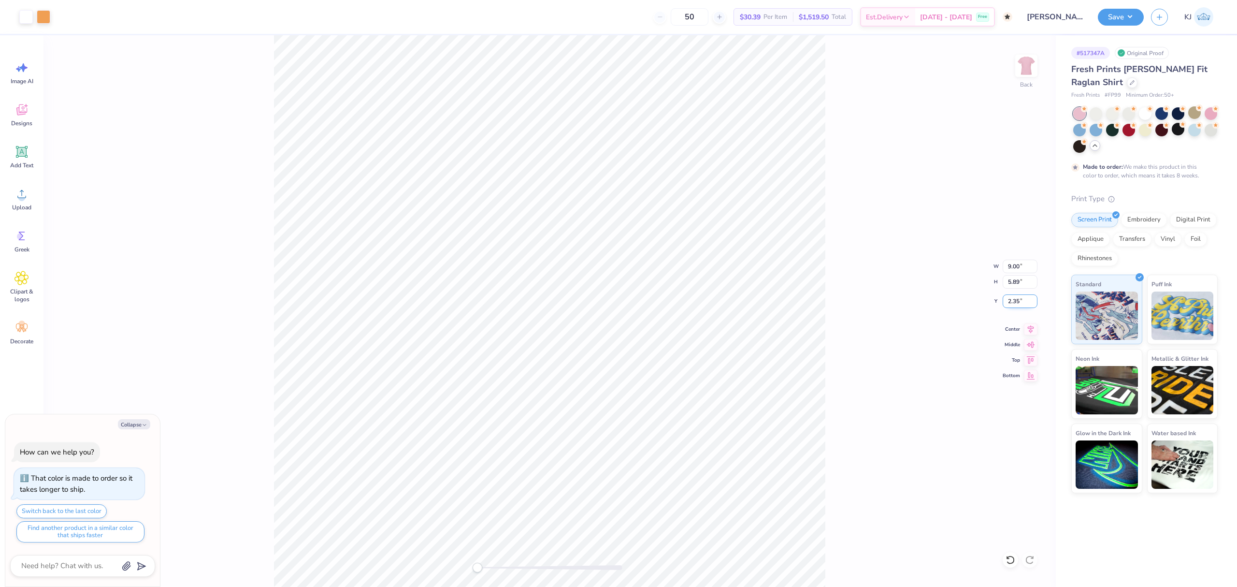
click at [1011, 299] on input "2.35" at bounding box center [1020, 301] width 35 height 14
type input "3"
click at [1132, 24] on button "Save" at bounding box center [1121, 15] width 46 height 17
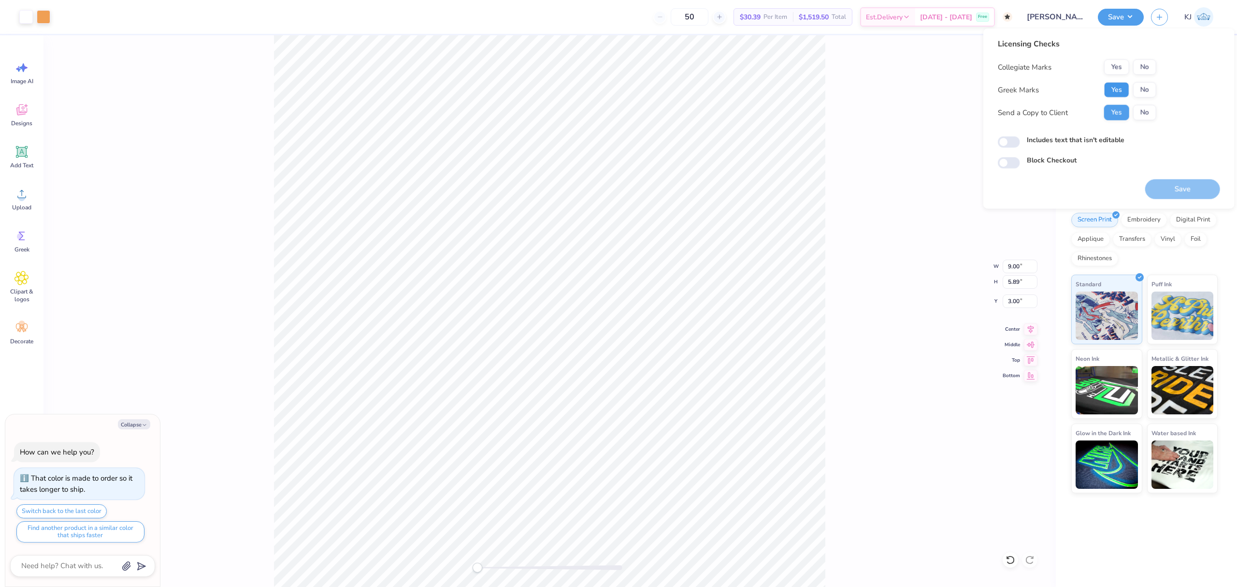
click at [1119, 91] on button "Yes" at bounding box center [1116, 89] width 25 height 15
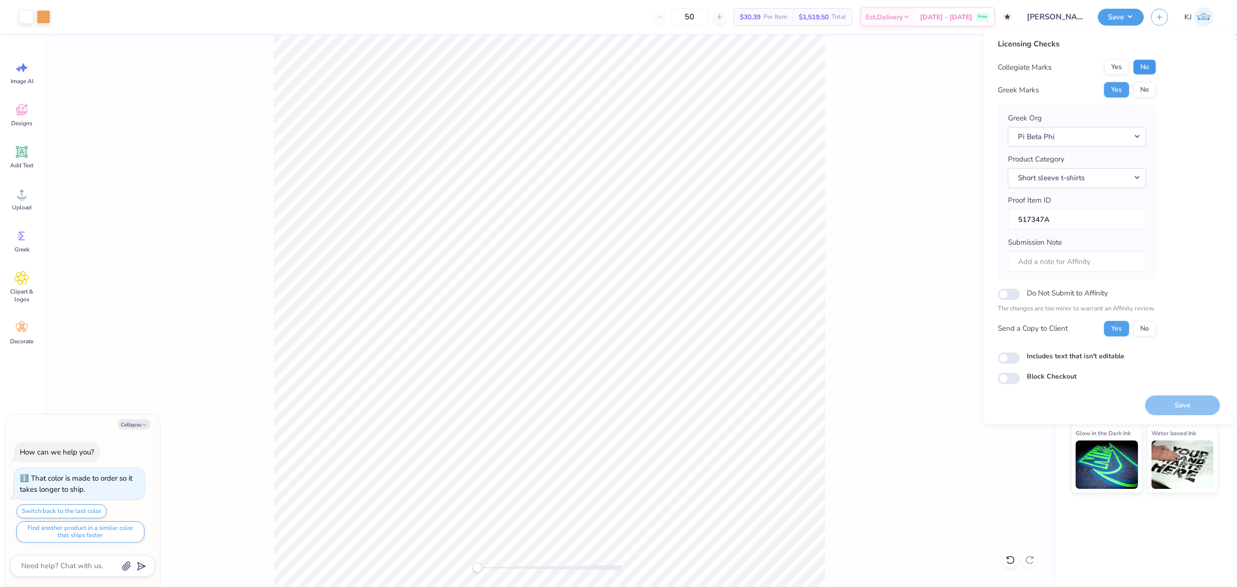
click at [1137, 64] on button "No" at bounding box center [1144, 66] width 23 height 15
click at [1168, 401] on button "Save" at bounding box center [1182, 405] width 75 height 20
type textarea "x"
checkbox input "true"
type textarea "x"
